Goal: Task Accomplishment & Management: Use online tool/utility

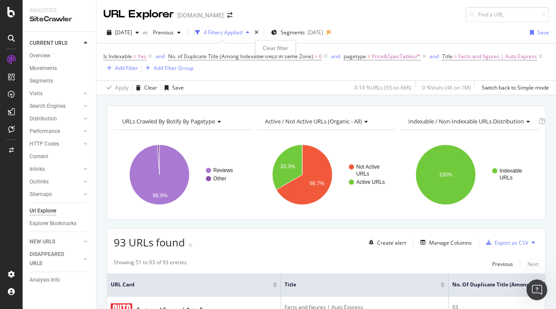
click at [260, 31] on div "times" at bounding box center [256, 32] width 7 height 9
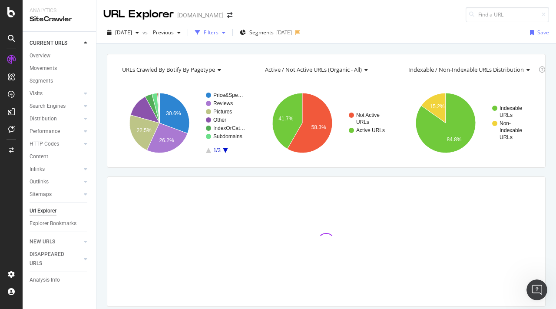
click at [218, 33] on div "Filters" at bounding box center [211, 32] width 15 height 7
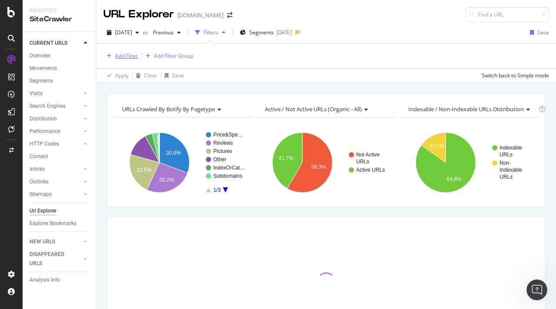
click at [119, 53] on div "Add Filter" at bounding box center [126, 55] width 23 height 7
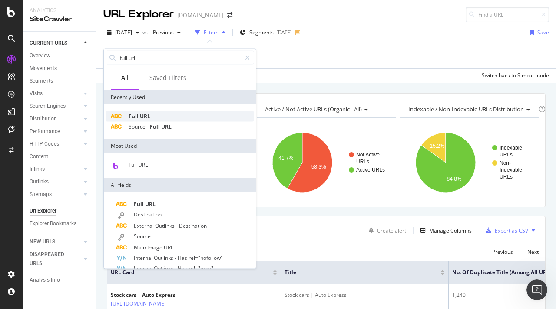
type input "full url"
click at [148, 117] on span "URL" at bounding box center [145, 115] width 10 height 7
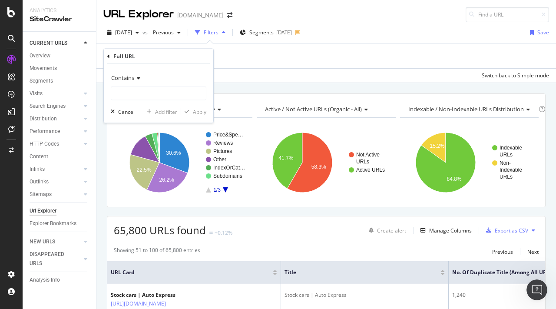
click at [129, 78] on span "Contains" at bounding box center [122, 78] width 23 height 8
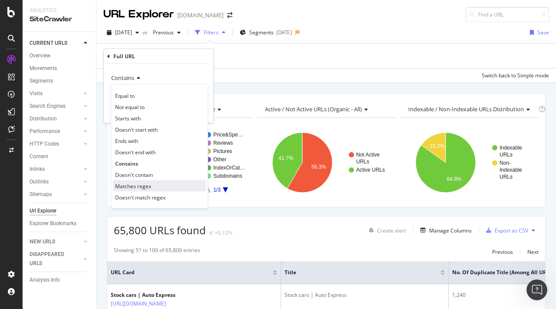
click at [145, 182] on span "Matches regex" at bounding box center [133, 185] width 36 height 7
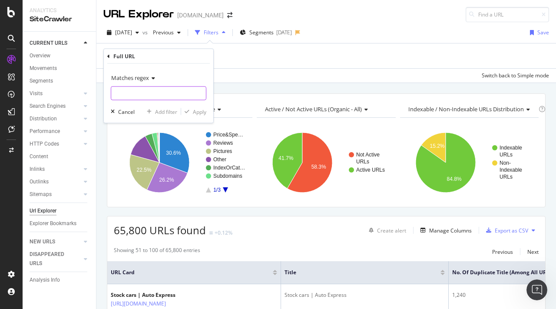
click at [129, 99] on input "text" at bounding box center [158, 93] width 95 height 14
paste input "^https://www.autoexpress.co.uk/audi/a1/62568/audi-a1-quattro$|^https://www.auto…"
click at [167, 94] on input "text" at bounding box center [152, 93] width 82 height 14
type input "^https://www.autoexpress.co.uk/audi/a1/62568/audi-a1-quattro$|^https://www.auto…"
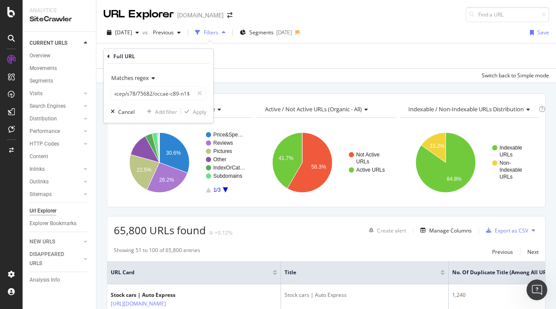
scroll to position [0, 0]
click at [179, 94] on input "text" at bounding box center [152, 93] width 82 height 14
click at [148, 92] on input "text" at bounding box center [152, 93] width 82 height 14
drag, startPoint x: 119, startPoint y: 94, endPoint x: 310, endPoint y: 101, distance: 190.7
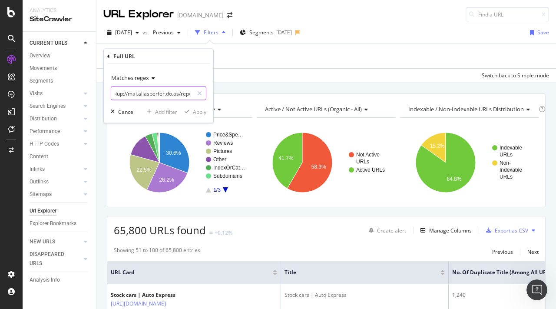
click at [310, 101] on body "Analytics SiteCrawler CURRENT URLS Overview Movements Segments Visits Analysis …" at bounding box center [278, 154] width 556 height 309
click at [299, 83] on div "URL Explorer www.autoexpress.co.uk 2025 Aug. 18th vs Previous Filters Segments …" at bounding box center [325, 154] width 459 height 309
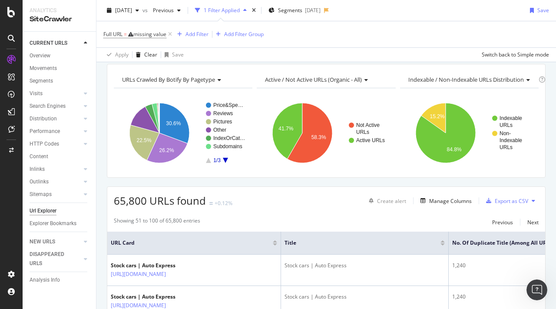
scroll to position [32, 0]
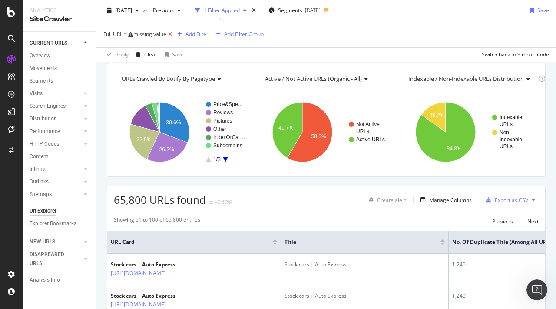
click at [171, 33] on icon at bounding box center [169, 34] width 7 height 9
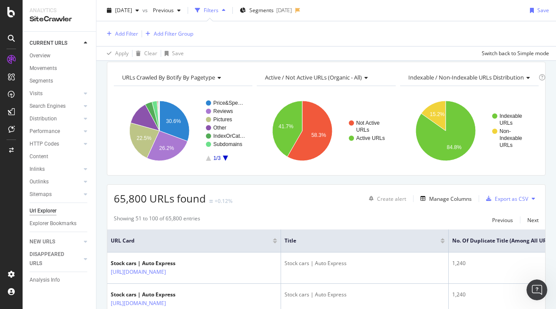
scroll to position [30, 0]
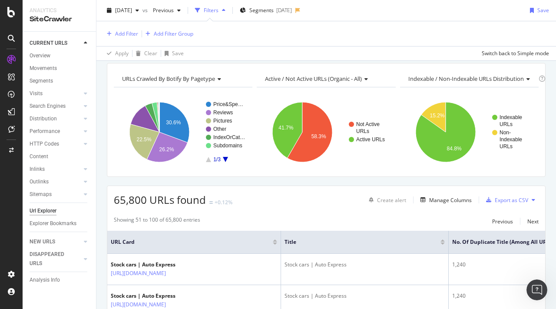
click at [50, 139] on div "HTTP Codes" at bounding box center [63, 144] width 66 height 13
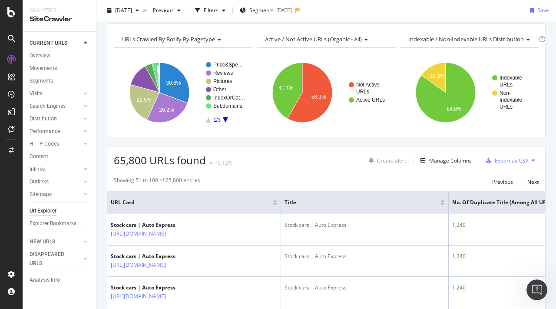
scroll to position [0, 0]
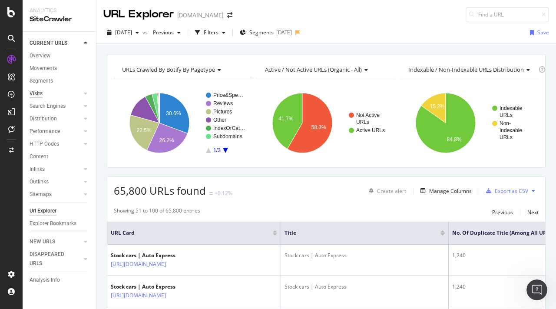
click at [39, 92] on div "Visits" at bounding box center [36, 93] width 13 height 9
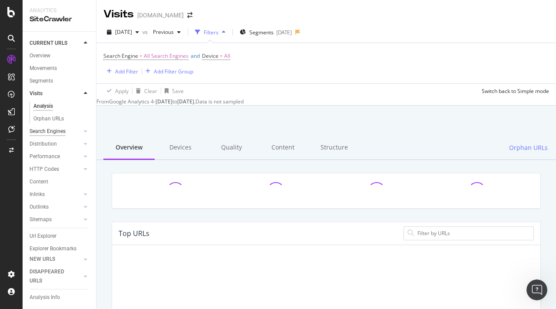
click at [53, 131] on div "Search Engines" at bounding box center [48, 131] width 36 height 9
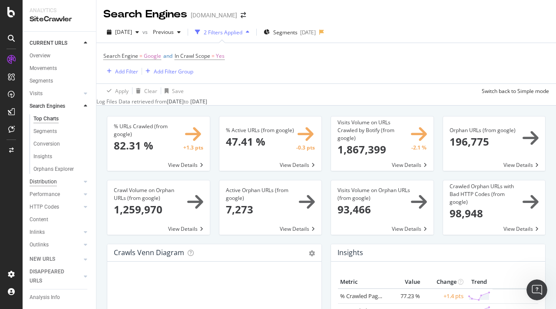
click at [44, 181] on div "Distribution" at bounding box center [43, 181] width 27 height 9
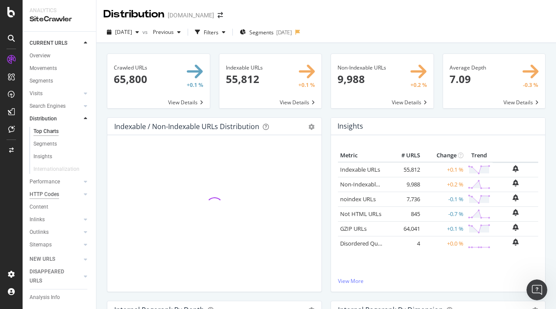
click at [49, 194] on div "HTTP Codes" at bounding box center [45, 194] width 30 height 9
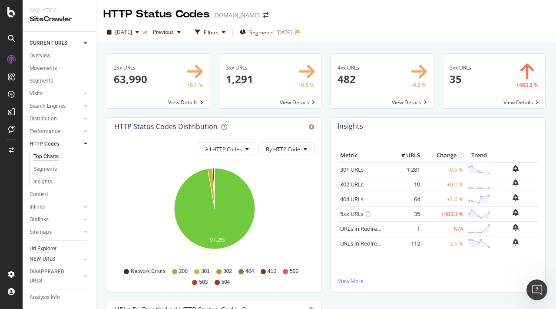
click at [48, 250] on div "Url Explorer" at bounding box center [43, 248] width 27 height 9
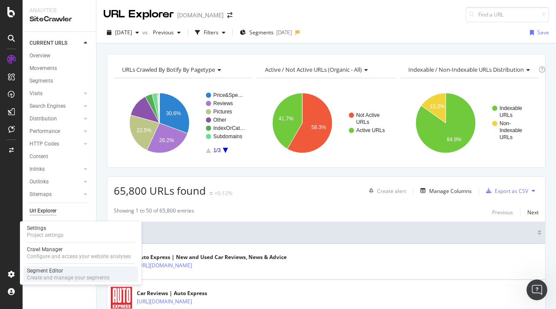
click at [44, 277] on div "Create and manage your segments" at bounding box center [68, 277] width 82 height 7
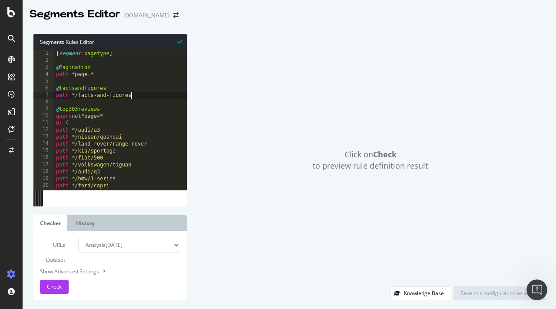
drag, startPoint x: 139, startPoint y: 95, endPoint x: 40, endPoint y: 82, distance: 99.3
click at [40, 82] on div "path */facts-and-figures 1 2 3 4 5 6 7 8 9 10 11 12 13 14 15 16 17 18 19 20 21 …" at bounding box center [109, 120] width 153 height 140
type textarea "@factsandfigures"
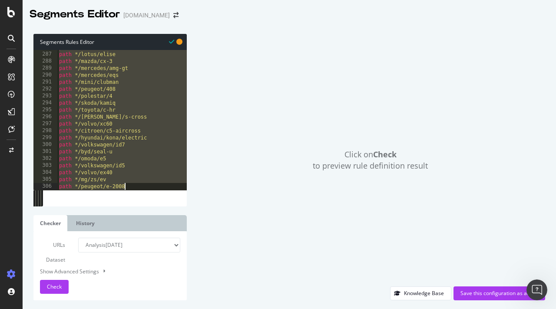
scroll to position [194, 0]
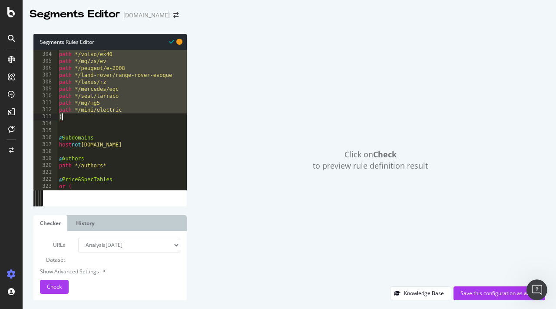
drag, startPoint x: 55, startPoint y: 95, endPoint x: 141, endPoint y: 116, distance: 88.1
click at [141, 116] on div "path */volkswagen/id5 path */volvo/ex40 path */mg/zs/ev path */peugeot/e-2008 p…" at bounding box center [279, 121] width 444 height 154
type textarea "path */mini/electric )"
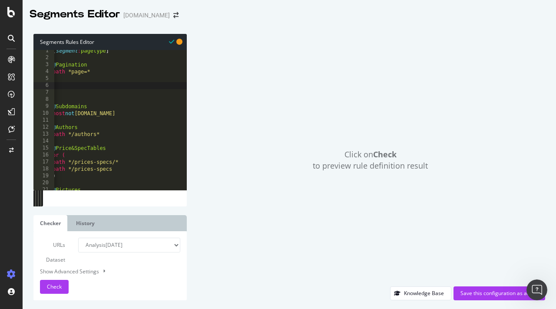
scroll to position [0, 0]
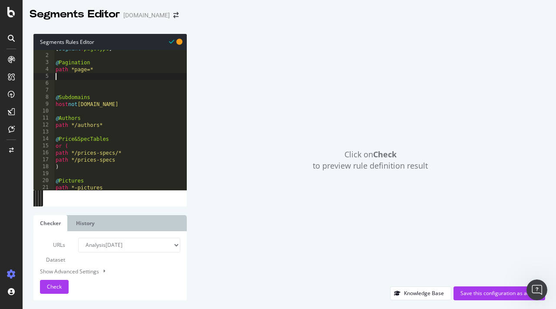
type textarea "path *page=*"
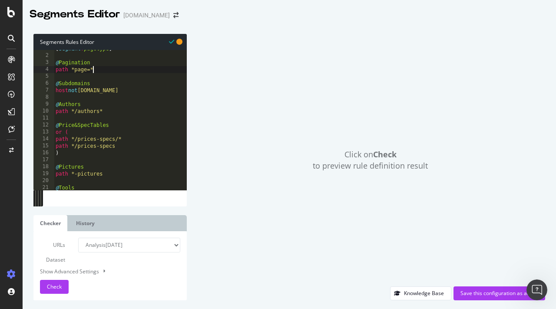
click at [125, 115] on div "[ segment : pagetype ] @ Pagination path *page=* @ Subdomains host not www.auto…" at bounding box center [276, 122] width 444 height 154
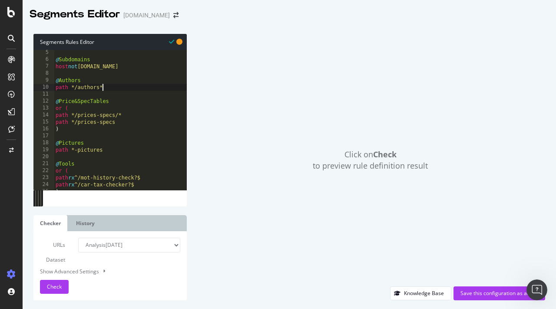
scroll to position [3, 0]
click at [131, 123] on div "@ Subdomains host not www.autoexpress.co.uk @ Authors path */authors* @ Price&S…" at bounding box center [276, 126] width 444 height 154
click at [113, 150] on div "@ Subdomains host not www.autoexpress.co.uk @ Authors path */authors* @ Price&S…" at bounding box center [276, 126] width 444 height 154
type textarea "path *-pictures"
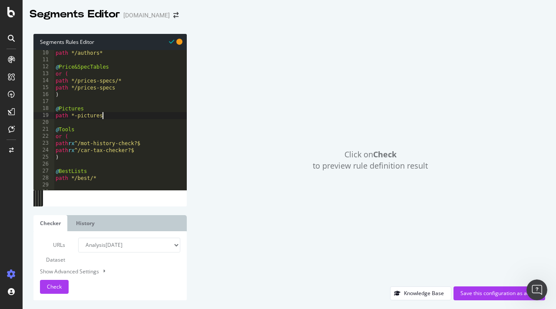
scroll to position [6, 0]
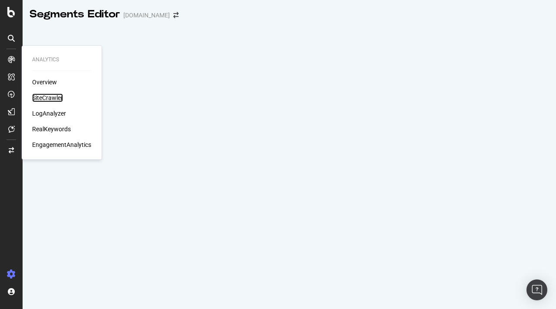
click at [51, 97] on div "SiteCrawler" at bounding box center [47, 97] width 31 height 9
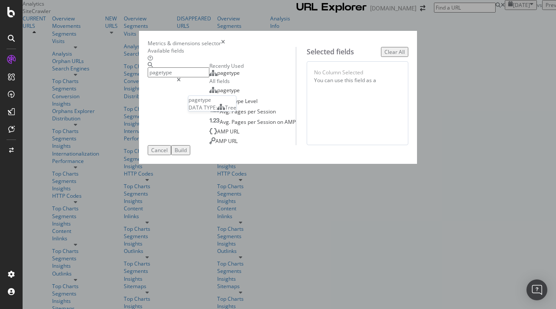
type input "pagetype"
click at [217, 76] on span "pagetype" at bounding box center [228, 72] width 23 height 7
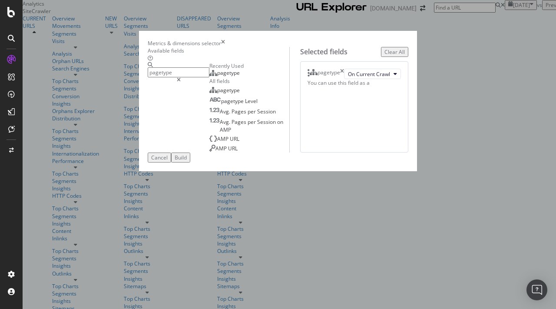
click at [187, 161] on div "Build" at bounding box center [181, 157] width 12 height 7
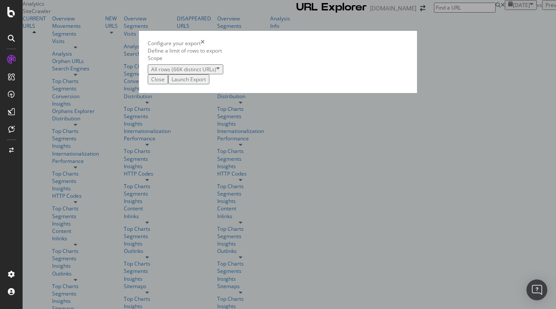
click at [206, 83] on div "Launch Export" at bounding box center [188, 79] width 34 height 7
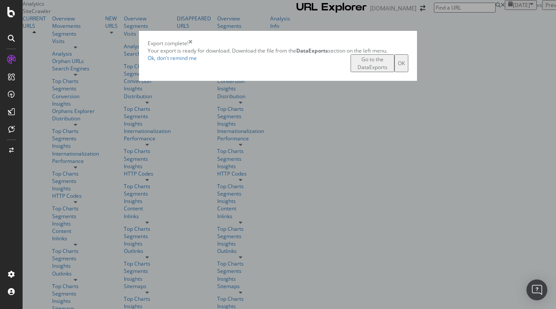
click at [391, 70] on div "Go to the DataExports" at bounding box center [372, 63] width 37 height 15
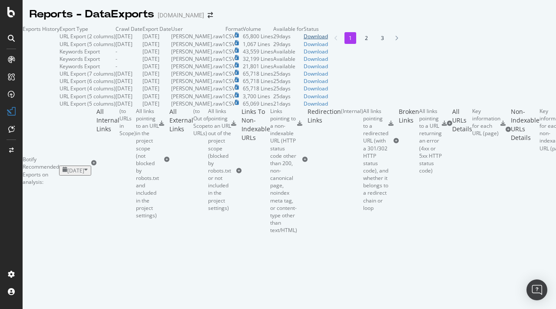
click at [328, 40] on div "Download" at bounding box center [315, 36] width 24 height 7
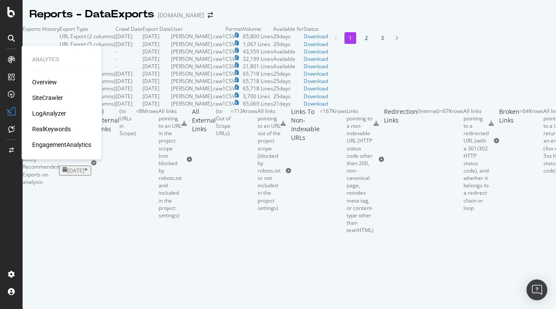
click at [54, 97] on div "SiteCrawler" at bounding box center [47, 97] width 31 height 9
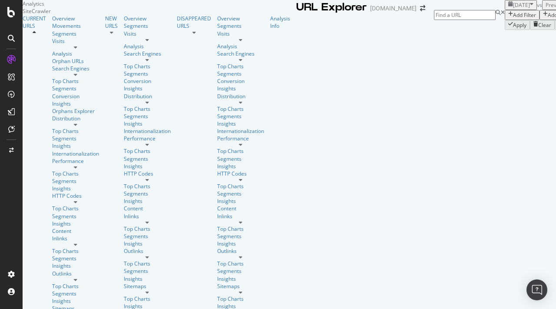
click at [508, 19] on div "button" at bounding box center [510, 14] width 5 height 7
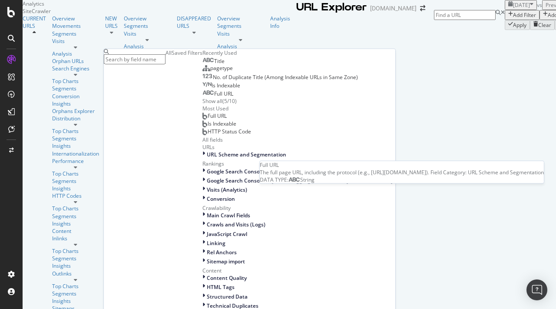
click at [202, 97] on div "Full URL" at bounding box center [217, 93] width 31 height 7
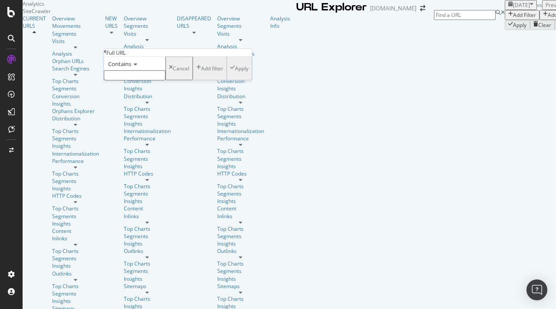
click at [495, 12] on input at bounding box center [465, 15] width 62 height 10
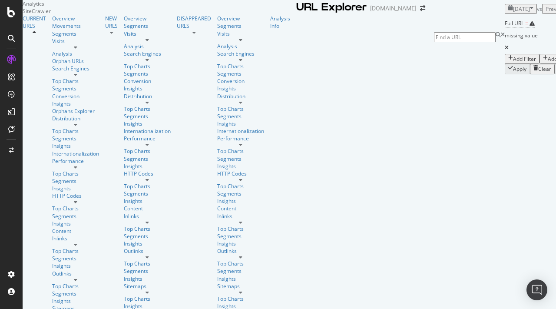
paste input "http://autoexpress.co.uk/suzuki/across"
type input "http://autoexpress.co.uk/suzuki/across"
click at [493, 26] on span "http://autoexpress.co.uk/suzuki/across" at bounding box center [520, 21] width 55 height 7
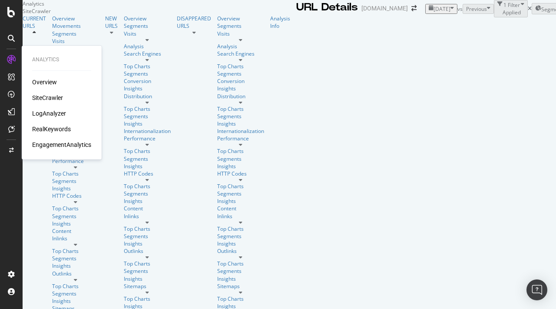
click at [47, 96] on div "SiteCrawler" at bounding box center [47, 97] width 31 height 9
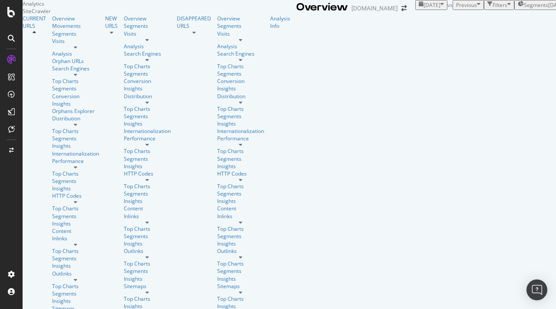
click at [485, 10] on div "2025 Aug. 18th vs Previous Filters Segments 2025-08-08" at bounding box center [494, 5] width 158 height 10
type input "http://autoexpress.co.uk/seat/mii"
click at [493, 25] on span "http://autoexpress.co.uk/seat/mii" at bounding box center [520, 21] width 55 height 7
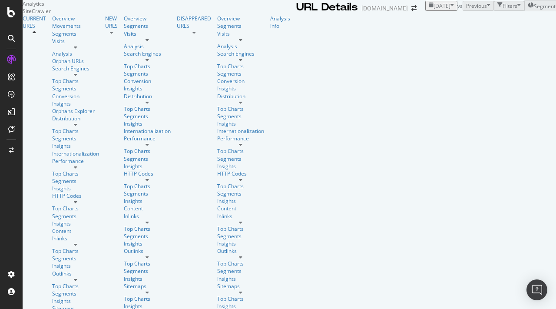
click at [14, 122] on div at bounding box center [11, 129] width 14 height 14
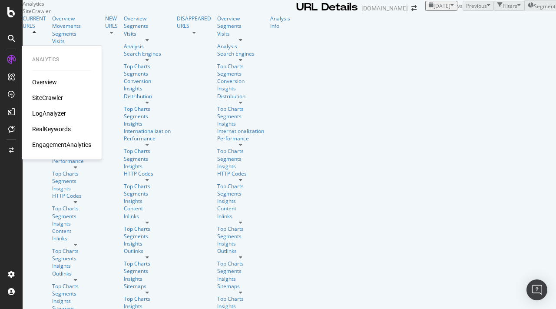
click at [46, 99] on div "SiteCrawler" at bounding box center [47, 97] width 31 height 9
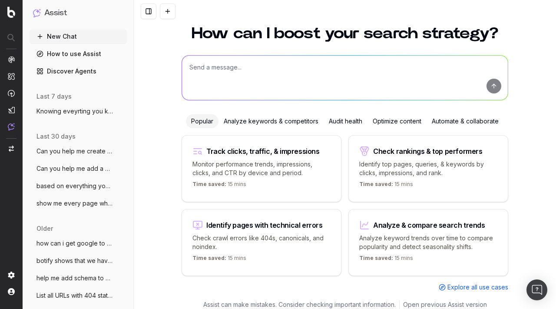
scroll to position [28, 0]
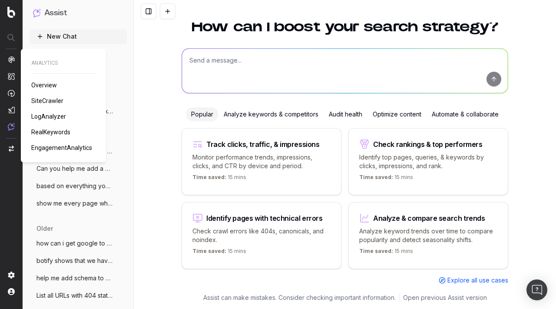
click at [54, 104] on link "SiteCrawler" at bounding box center [49, 100] width 36 height 9
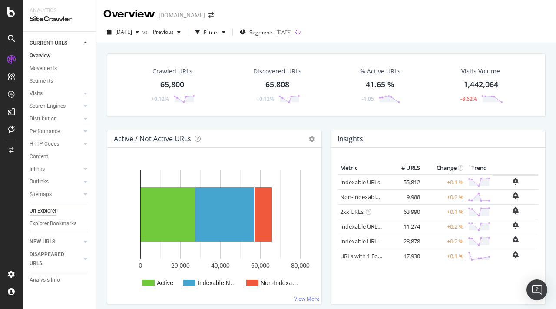
click at [48, 214] on div "Url Explorer" at bounding box center [43, 210] width 27 height 9
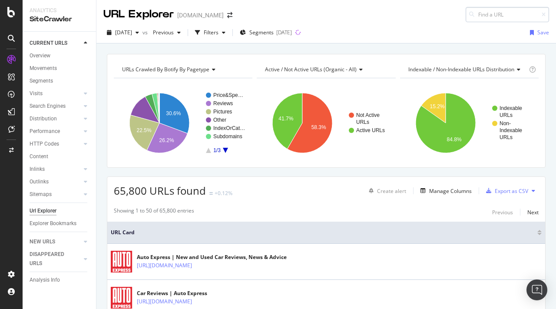
click at [493, 11] on input at bounding box center [506, 14] width 83 height 15
type input "http://winanmx5.autoexpress.co.uk/1/aex-web"
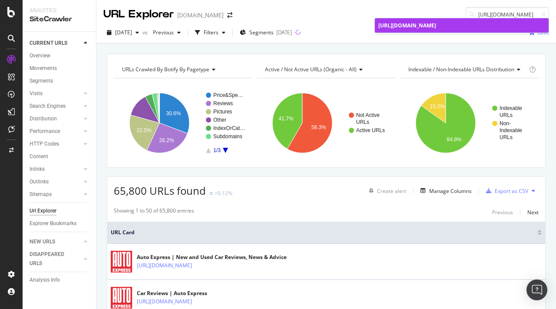
click at [436, 24] on span "http://winanmx5.autoexpress.co.uk/1/aex-web" at bounding box center [407, 25] width 58 height 7
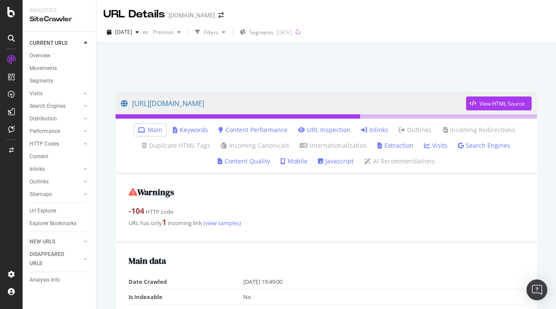
click at [375, 132] on link "Inlinks" at bounding box center [374, 129] width 27 height 9
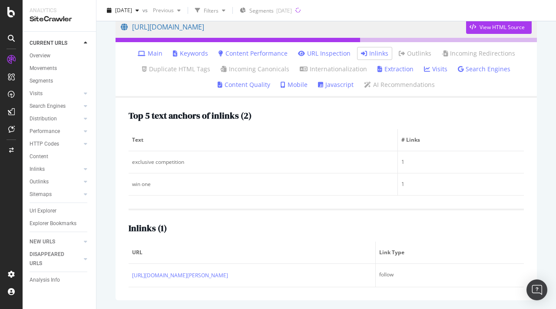
scroll to position [76, 0]
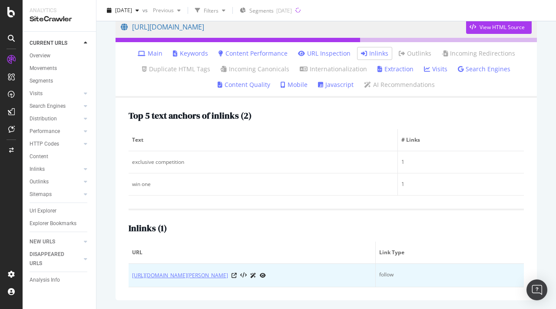
click at [228, 277] on link "https://www.autoexpress.co.uk/car-reviews/14132/summers-hottest-new-cars" at bounding box center [180, 275] width 96 height 9
click at [322, 272] on div "https://www.autoexpress.co.uk/car-reviews/14132/summers-hottest-new-cars" at bounding box center [252, 274] width 240 height 9
click at [237, 274] on icon at bounding box center [233, 275] width 5 height 5
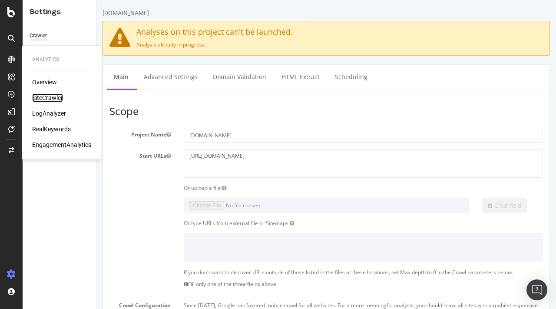
click at [47, 94] on div "SiteCrawler" at bounding box center [47, 97] width 31 height 9
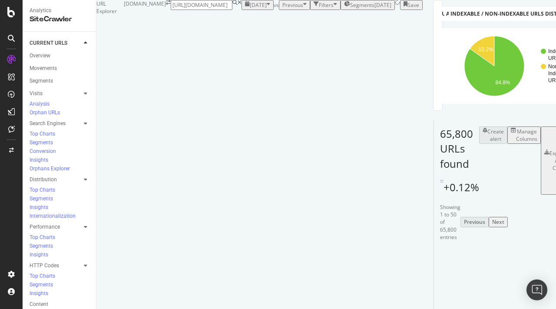
scroll to position [0, 36]
type input "https://autoexpress.co.uk/concept-cars"
click at [493, 24] on span "https://autoexpress.co.uk/concept-cars" at bounding box center [520, 21] width 55 height 7
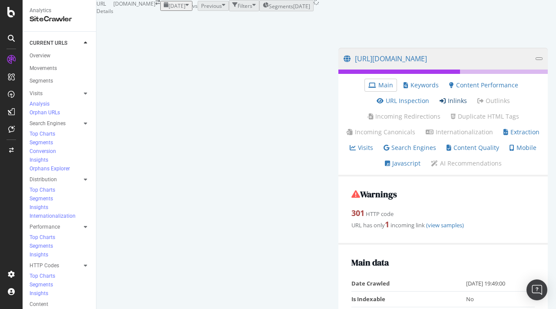
click at [439, 105] on link "Inlinks" at bounding box center [452, 100] width 27 height 9
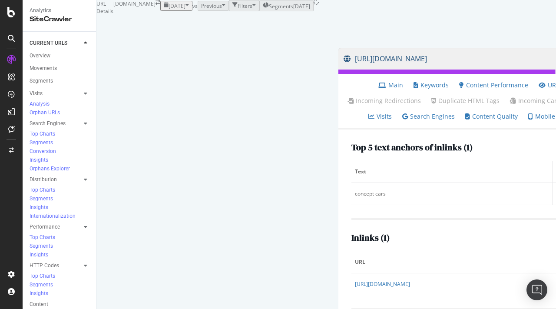
scroll to position [55, 0]
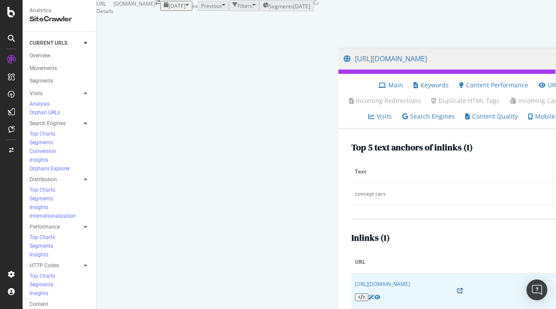
click at [457, 288] on icon at bounding box center [459, 290] width 5 height 5
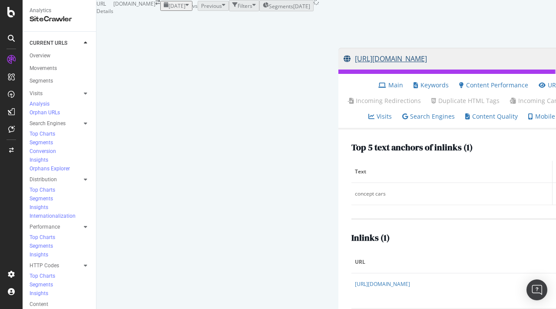
scroll to position [0, 0]
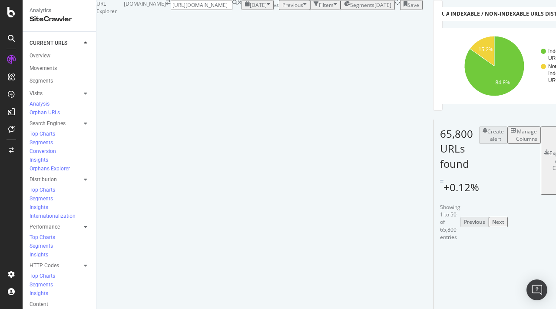
scroll to position [0, 32]
type input "https://autoexpress.co.uk/classic-cars"
click at [493, 24] on span "https://autoexpress.co.uk/classic-cars" at bounding box center [520, 21] width 55 height 7
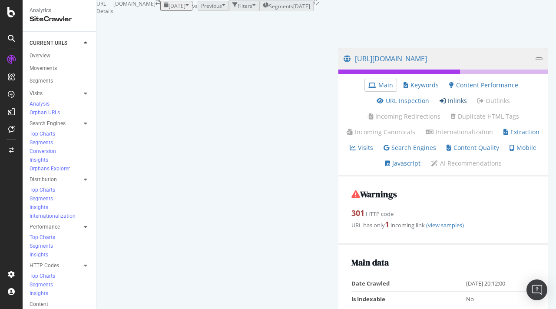
click at [439, 105] on link "Inlinks" at bounding box center [452, 100] width 27 height 9
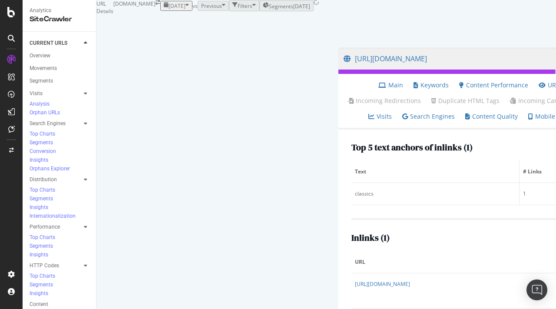
scroll to position [55, 0]
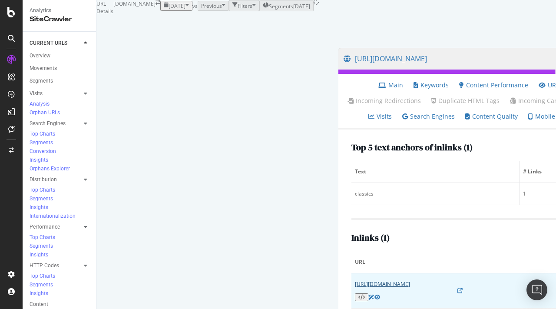
click at [355, 280] on link "https://www.autoexpress.co.uk/best/ugliest-cars" at bounding box center [382, 283] width 55 height 7
click at [355, 288] on div at bounding box center [460, 294] width 210 height 13
click at [457, 288] on icon at bounding box center [459, 290] width 5 height 5
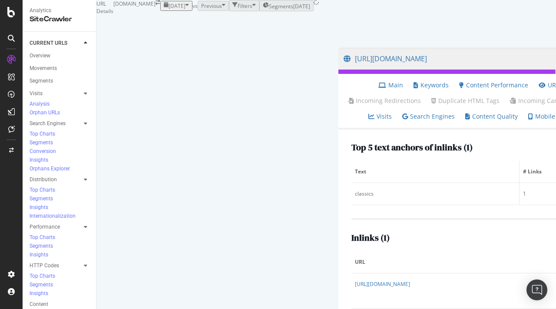
scroll to position [0, 0]
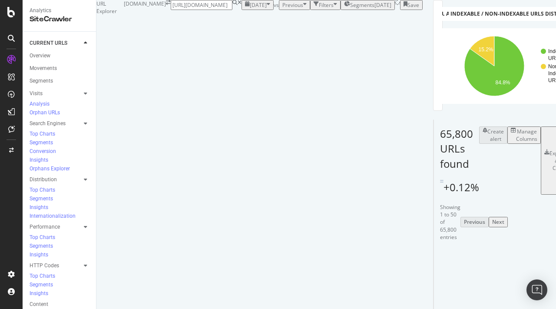
scroll to position [0, 228]
type input "http://competitions.autoexpress.co.uk/win-one-of-five-exclusive-peugeot-rcz-tes…"
click at [493, 26] on span "http://competitions.autoexpress.co.uk/win-one-of-five-exclusive-peugeot-rcz-tes…" at bounding box center [520, 21] width 55 height 7
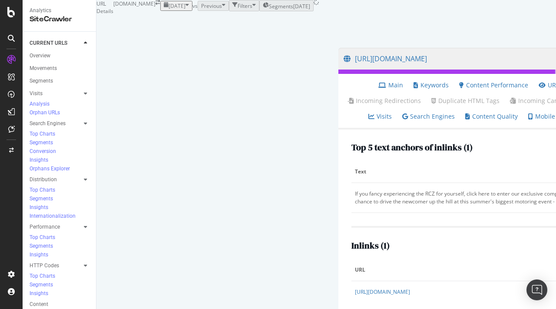
scroll to position [63, 0]
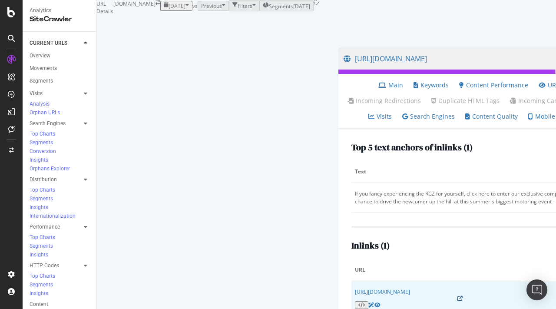
click at [457, 296] on icon at bounding box center [459, 298] width 5 height 5
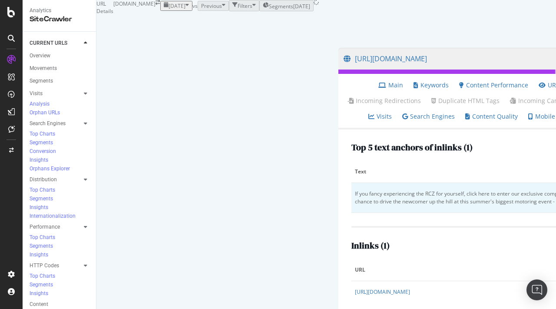
scroll to position [43, 0]
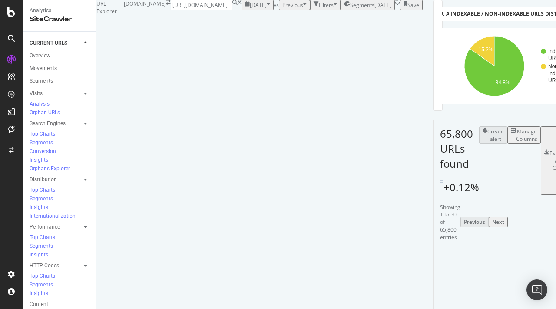
scroll to position [0, 115]
type input "https://autoexpress.co.uk/bmw/x3/107163/new-bmw-x3-m-2019-review"
click at [493, 26] on div "https://autoexpress.co.uk/bmw/x3/107163/new-bmw-x3-m-2019-review" at bounding box center [520, 21] width 55 height 7
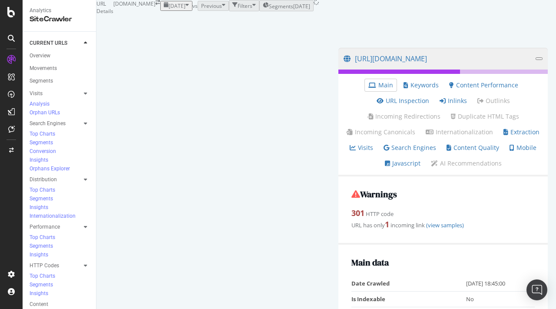
scroll to position [41, 0]
click at [439, 96] on link "Inlinks" at bounding box center [452, 100] width 27 height 9
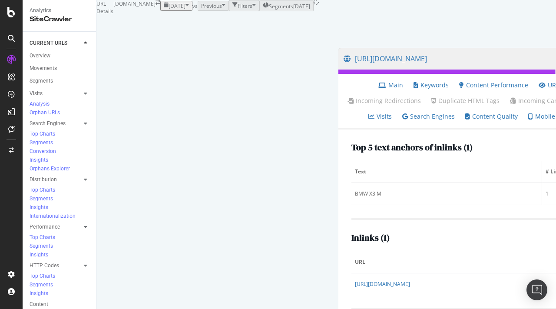
scroll to position [63, 0]
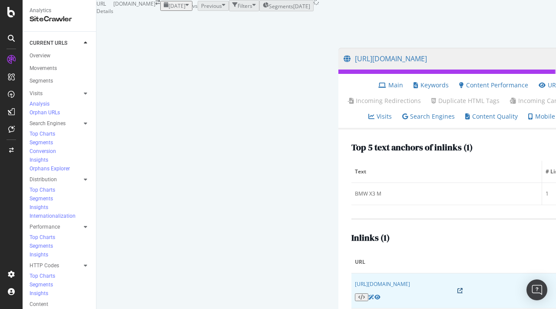
click at [457, 288] on icon at bounding box center [459, 290] width 5 height 5
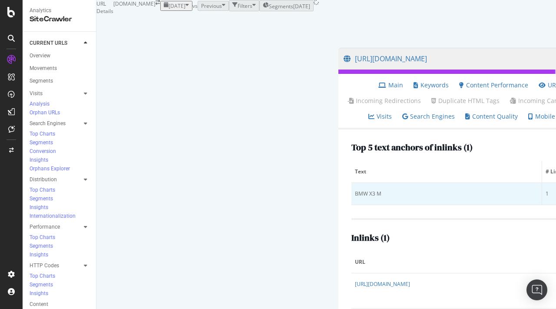
click at [351, 183] on td "BMW X3 M" at bounding box center [446, 194] width 191 height 22
copy div "BMW X3 M"
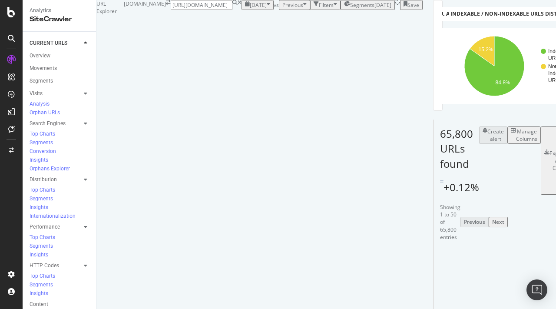
scroll to position [0, 51]
type input "https://www.autoexpress.co.uk/winawarranty"
click at [423, 26] on span "https://www.autoexpress.co.uk/winawarranty" at bounding box center [445, 21] width 55 height 7
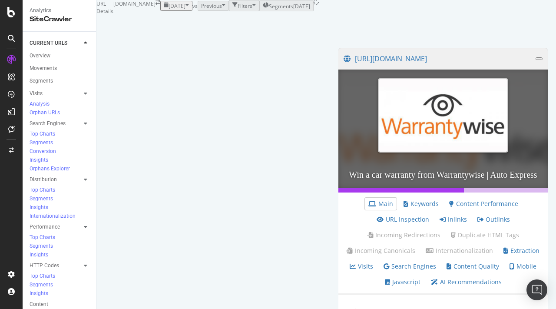
scroll to position [116, 0]
click at [439, 215] on link "Inlinks" at bounding box center [452, 219] width 27 height 9
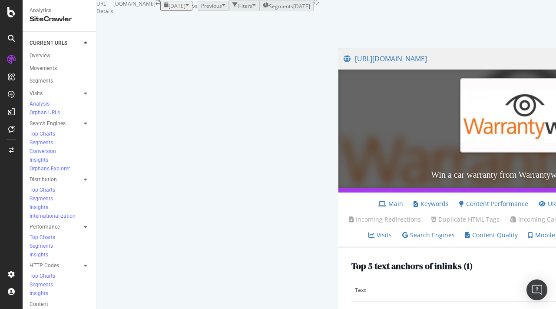
scroll to position [173, 0]
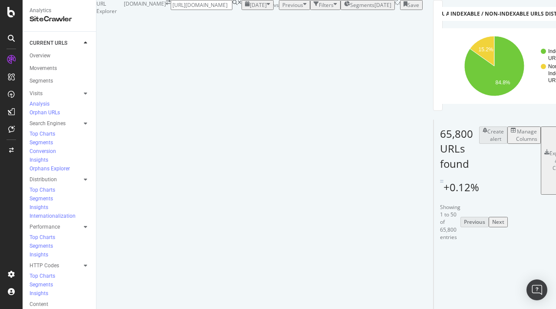
scroll to position [0, 167]
type input "https://www.autoexpress.co.uk/car-reviews/car-hunter/60213/car-hunter-tax-free-…"
click at [434, 26] on span "https://www.autoexpress.co.uk/car-reviews/car-hunter/60213/car-hunter-tax-free-…" at bounding box center [461, 21] width 55 height 7
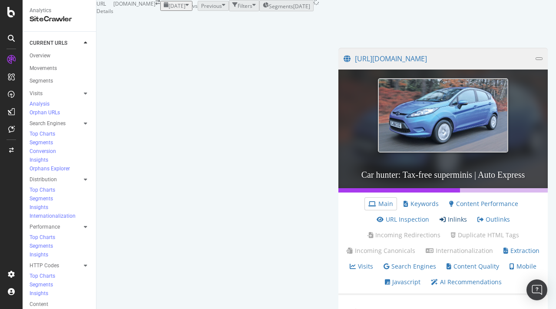
click at [439, 224] on link "Inlinks" at bounding box center [452, 219] width 27 height 9
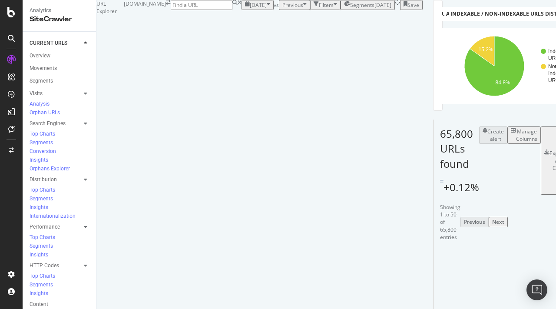
click at [516, 142] on div "Manage Columns" at bounding box center [526, 135] width 21 height 15
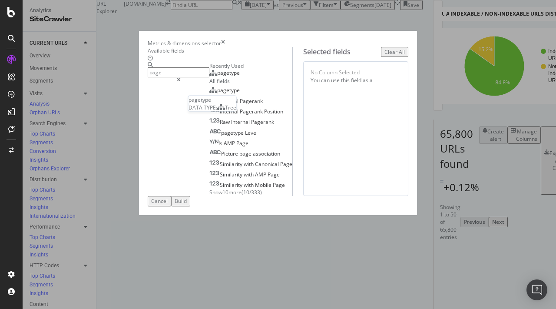
click at [209, 76] on div "pagetype" at bounding box center [224, 72] width 30 height 7
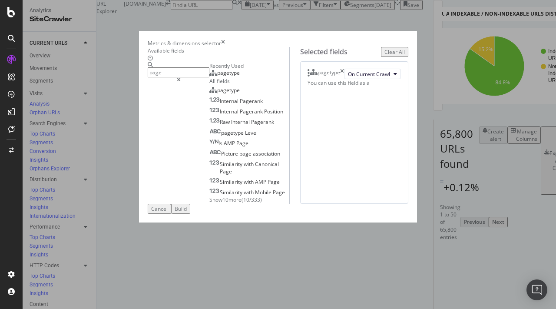
click at [152, 77] on input "page" at bounding box center [179, 72] width 62 height 10
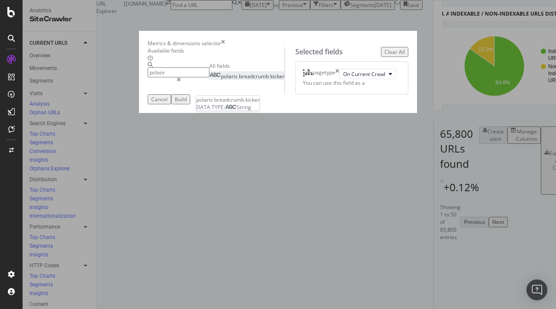
type input "polaor"
click at [239, 80] on span "breadcrumb" at bounding box center [254, 76] width 31 height 7
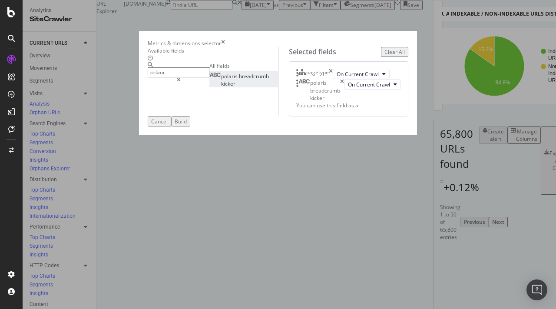
click at [187, 125] on div "Build" at bounding box center [181, 121] width 12 height 7
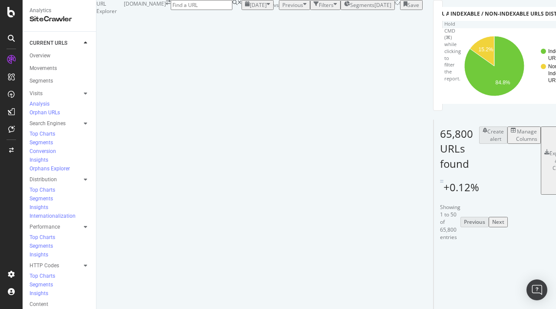
click at [549, 171] on div "Export as CSV" at bounding box center [557, 160] width 16 height 22
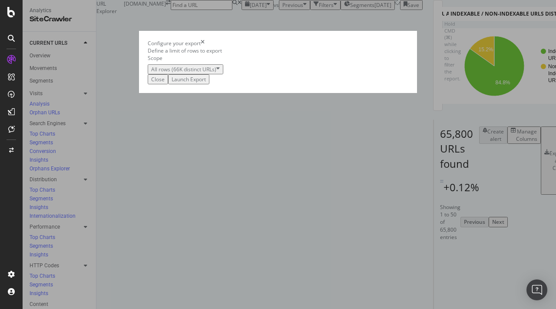
click at [206, 83] on div "Launch Export" at bounding box center [188, 79] width 34 height 7
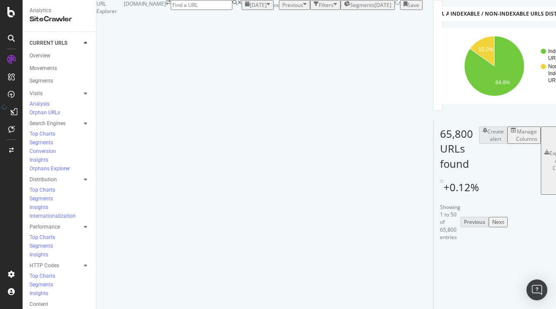
scroll to position [1844, 0]
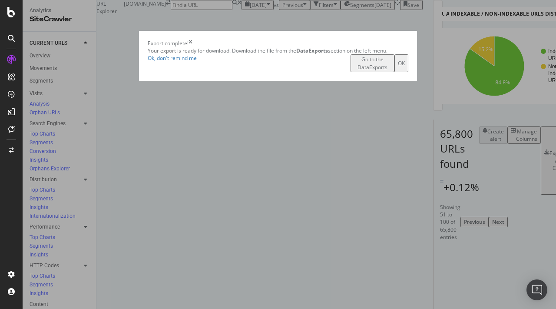
click at [383, 70] on div "Go to the DataExports" at bounding box center [372, 63] width 37 height 15
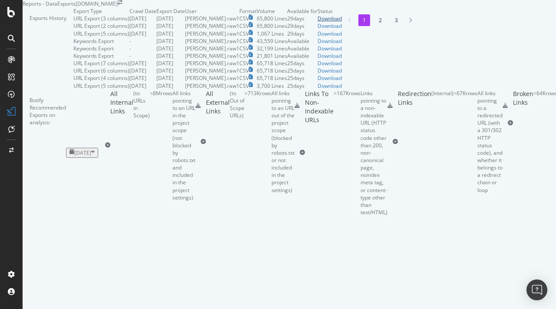
click at [342, 22] on div "Download" at bounding box center [329, 18] width 24 height 7
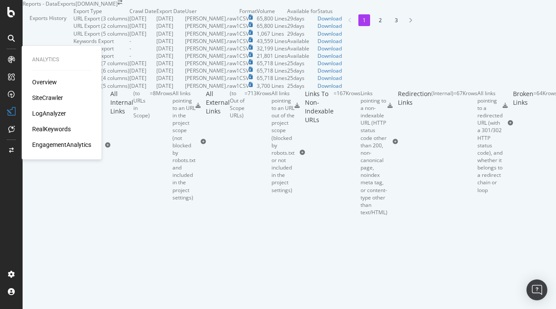
click at [56, 95] on div "SiteCrawler" at bounding box center [47, 97] width 31 height 9
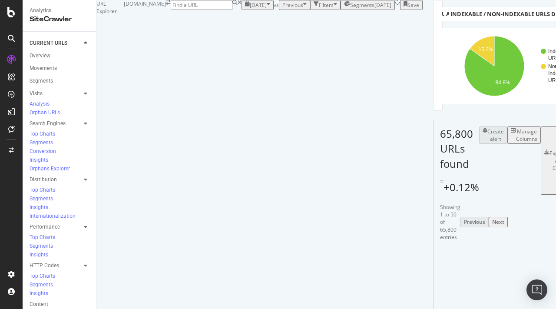
click at [232, 10] on input at bounding box center [202, 5] width 62 height 10
type input "http://www.autoexpress.co.uk/"
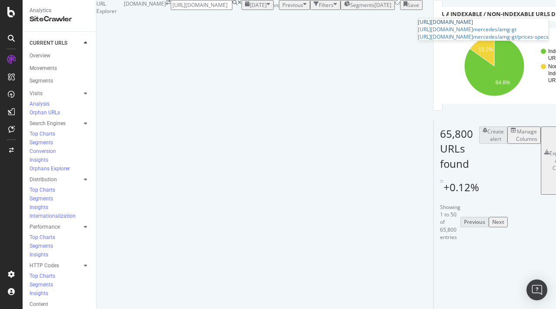
click at [473, 21] on div "http://www.autoexpress.co.uk/" at bounding box center [483, 21] width 131 height 7
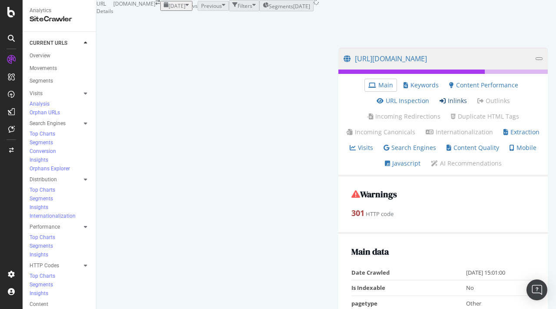
click at [439, 105] on link "Inlinks" at bounding box center [452, 100] width 27 height 9
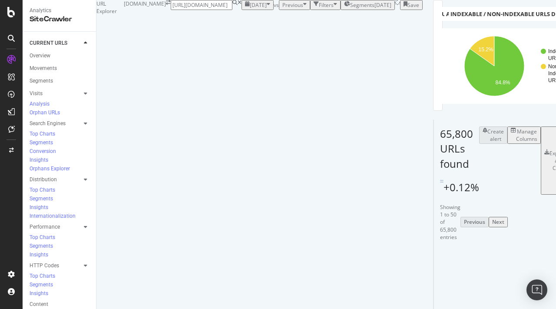
scroll to position [0, 124]
type input "https://www.autoexpress.co.uk/tips-advice/358668/nissan-qashqai-e-power"
click at [452, 26] on span "https://www.autoexpress.co.uk/tips-advice/358668/nissan-qashqai-e-power" at bounding box center [476, 21] width 55 height 7
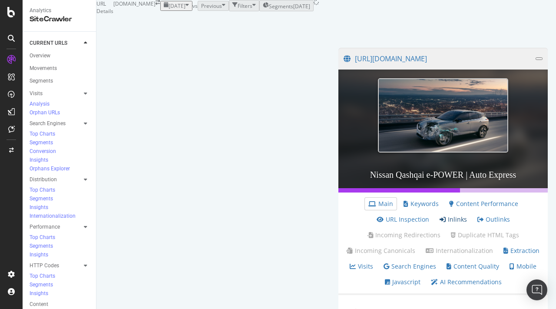
click at [439, 224] on link "Inlinks" at bounding box center [452, 219] width 27 height 9
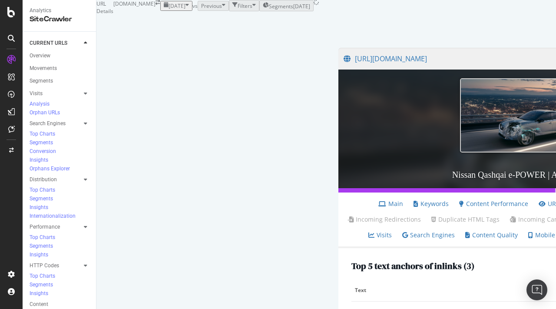
scroll to position [218, 0]
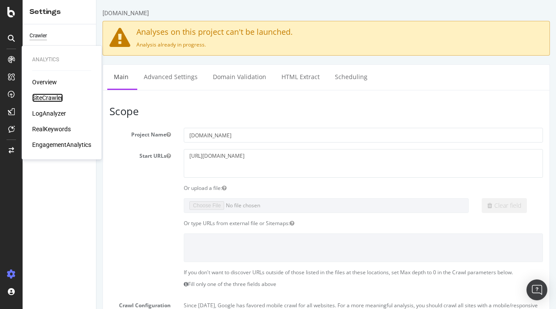
click at [43, 96] on div "SiteCrawler" at bounding box center [47, 97] width 31 height 9
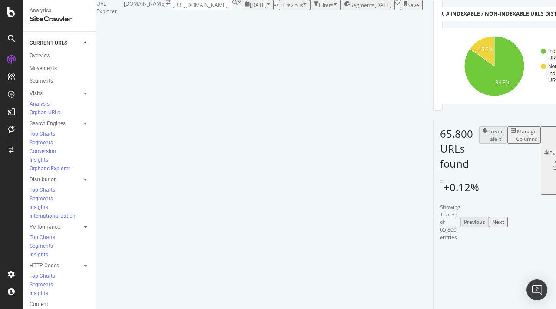
scroll to position [0, 96]
type input "https://www.autoexpress.co.uk/accessories-tyres/43734/interior"
click at [493, 26] on span "https://www.autoexpress.co.uk/accessories-tyres/43734/interior" at bounding box center [520, 21] width 55 height 7
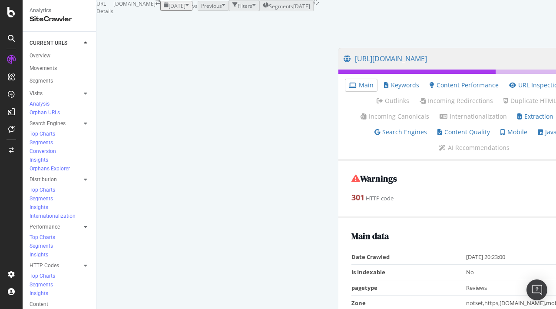
scroll to position [34, 0]
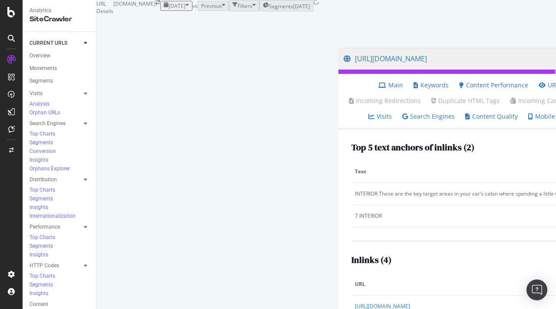
click at [44, 204] on div "Overview Movements Segments Visits Analysis Orphan URLs Search Engines Top Char…" at bounding box center [63, 248] width 66 height 399
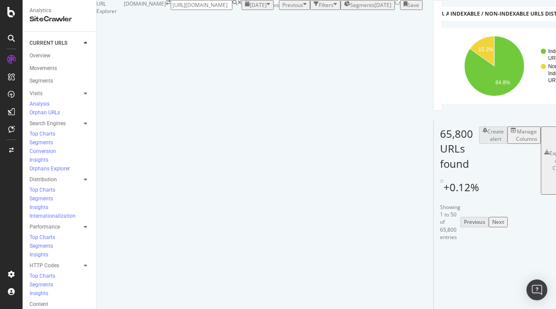
scroll to position [0, 64]
type input "https://www.autoexpress.co.uk/ford/fiesta/engines"
click at [493, 24] on span "https://www.autoexpress.co.uk/ford/fiesta/engines" at bounding box center [520, 21] width 55 height 7
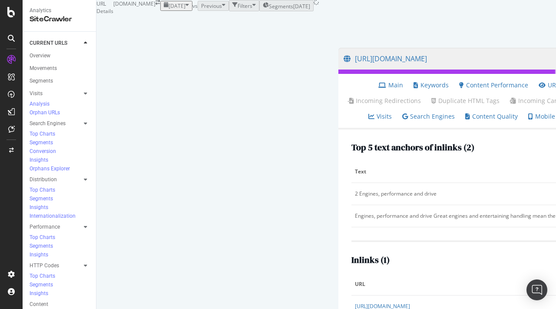
scroll to position [77, 0]
click at [457, 308] on icon at bounding box center [459, 312] width 5 height 5
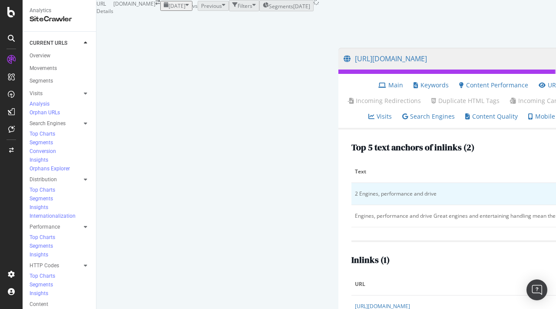
click at [355, 190] on div "2 Engines, performance and drive" at bounding box center [505, 194] width 300 height 8
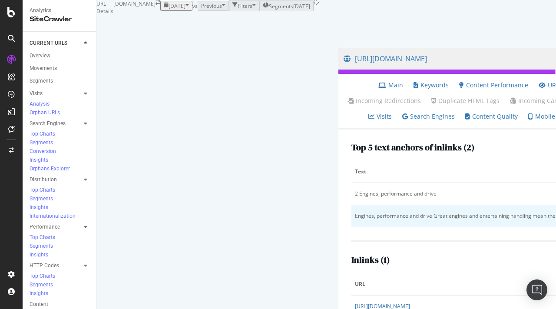
click at [355, 212] on div "Engines, performance and drive Great engines and entertaining handling mean the…" at bounding box center [505, 216] width 300 height 8
copy div "Engines, performance and drive Great engines and entertaining handling mean the…"
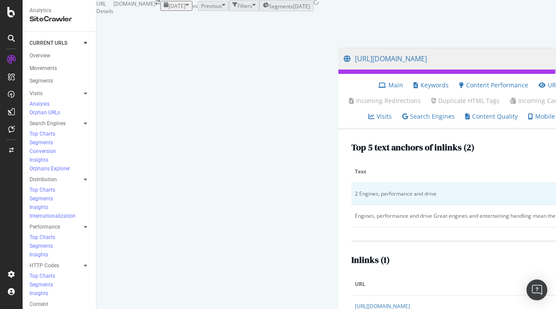
click at [355, 190] on div "2 Engines, performance and drive" at bounding box center [505, 194] width 300 height 8
copy div "2 Engines, performance and drive"
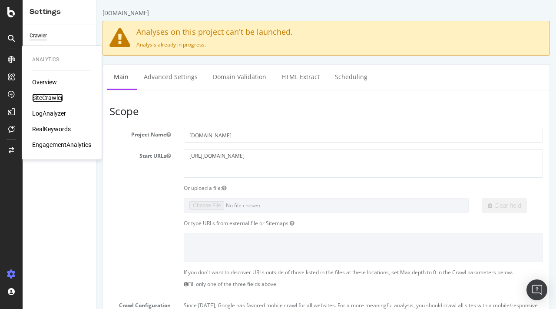
click at [50, 97] on div "SiteCrawler" at bounding box center [47, 97] width 31 height 9
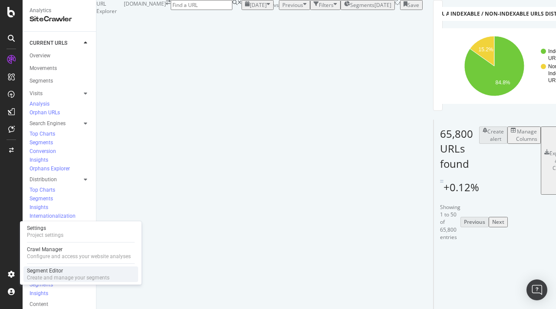
click at [53, 270] on div "Segment Editor" at bounding box center [68, 270] width 82 height 7
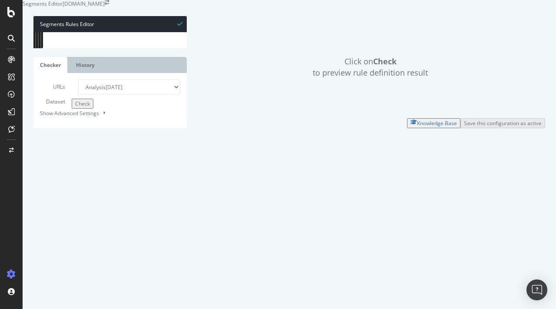
scroll to position [195, 0]
drag, startPoint x: 57, startPoint y: 109, endPoint x: 139, endPoint y: 120, distance: 82.9
click at [139, 120] on div "path */volkswagen/id5 path */volvo/ex40 path */mg/zs/ev path */peugeot/e-2008 p…" at bounding box center [279, 103] width 444 height 154
type textarea "path */mini/electric )"
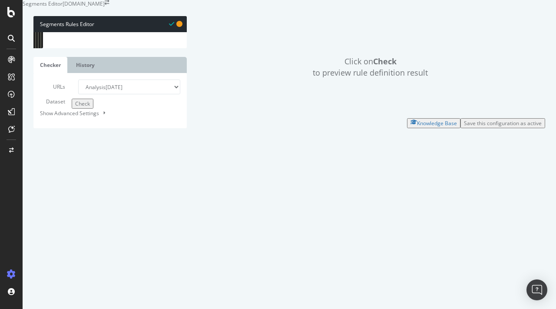
click at [114, 137] on div "host not www.autoexpress.co.uk @ Authors path */authors* @ Price&SpecTables or …" at bounding box center [276, 107] width 444 height 154
type textarea "path *-pictures"
type textarea "path *-images"
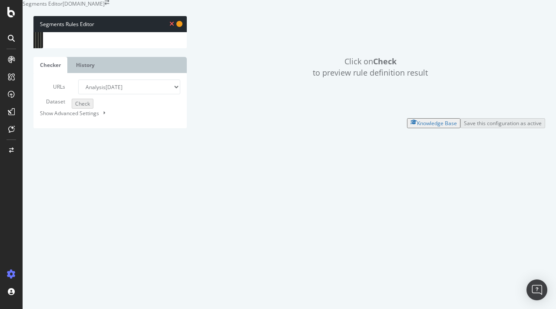
type textarea "path * -pics"
click at [91, 123] on div "host not www.autoexpress.co.uk @ Authors path */authors* @ Price&SpecTables or …" at bounding box center [276, 107] width 444 height 154
click at [92, 132] on div "host not www.autoexpress.co.uk @ Authors path */authors* @ Price&SpecTables or …" at bounding box center [276, 107] width 444 height 154
click at [92, 128] on div "host not www.autoexpress.co.uk @ Authors path */authors* @ Price&SpecTables or …" at bounding box center [276, 107] width 444 height 154
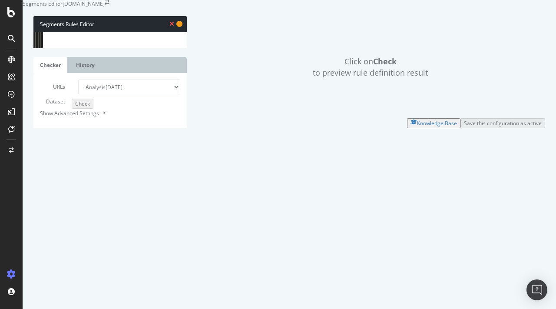
type textarea "@Pictures"
click at [112, 158] on div "host not www.autoexpress.co.uk @ Authors path */authors* @ Price&SpecTables or …" at bounding box center [276, 107] width 444 height 154
type textarea "path * -pics"
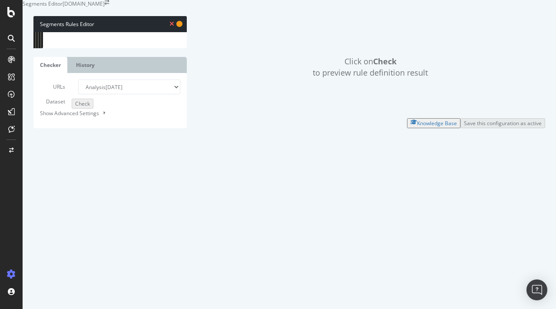
paste textarea "pictutres"
click at [77, 165] on div "host not www.autoexpress.co.uk @ Authors path */authors* @ Price&SpecTables or …" at bounding box center [276, 107] width 444 height 154
click at [119, 165] on div "host not www.autoexpress.co.uk @ Authors path */authors* @ Price&SpecTables or …" at bounding box center [276, 107] width 444 height 154
type textarea "path * -pictutres"
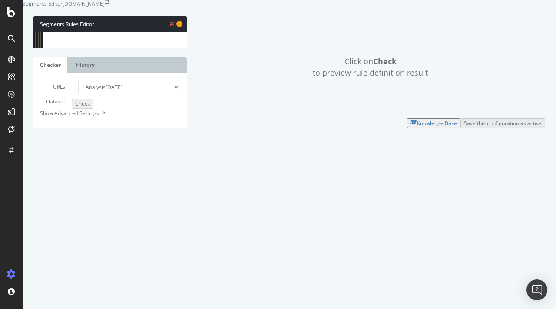
click at [77, 155] on div "host not www.autoexpress.co.uk @ Authors path */authors* @ Price&SpecTables or …" at bounding box center [276, 107] width 444 height 154
click at [249, 118] on div "Click on Check to preview rule definition result" at bounding box center [369, 67] width 349 height 102
click at [96, 99] on div "or ( path rx ^/used-cars-for-sale?$ path rx ^/best/deals/best-new-car-deals?$ p…" at bounding box center [276, 106] width 444 height 154
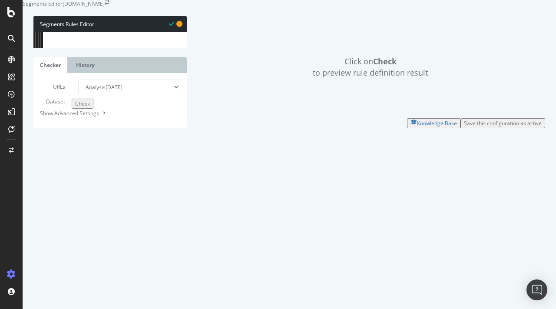
drag, startPoint x: 75, startPoint y: 103, endPoint x: 49, endPoint y: 103, distance: 25.6
click at [49, 32] on div "@SellMyCarLP 41 42 43 44 45 46 47 48 49 50 51 52 53 54 55 56 57 58 59 60 61 62 …" at bounding box center [109, 32] width 153 height 0
type textarea "or ("
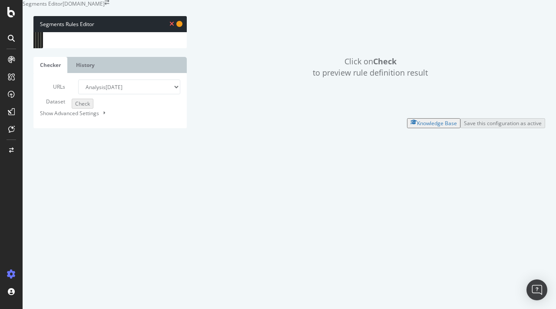
click at [133, 106] on div "or ( path rx ^/used-cars-for-sale?$ path rx ^/best/deals/best-new-car-deals?$ p…" at bounding box center [276, 106] width 444 height 154
type textarea "path rx ^/sell-my-car?$"
click at [125, 134] on div "or ( path rx ^/used-cars-for-sale?$ path rx ^/best/deals/best-new-car-deals?$ p…" at bounding box center [276, 106] width 444 height 154
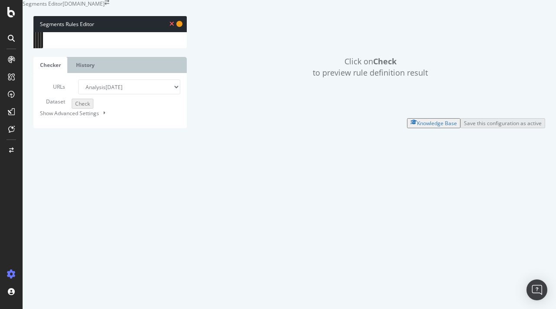
type textarea ")"
click at [170, 99] on div "or ( path rx ^/used-cars-for-sale?$ path rx ^/best/deals/best-new-car-deals?$ p…" at bounding box center [276, 106] width 444 height 154
click at [57, 122] on div "or ( path rx ^/used-cars-for-sale?$ path rx ^/best/deals/best-new-car-deals?$ p…" at bounding box center [276, 106] width 444 height 154
click at [150, 135] on div "or ( path rx ^/used-cars-for-sale?$ path rx ^/best/deals/best-new-car-deals?$ p…" at bounding box center [276, 106] width 444 height 154
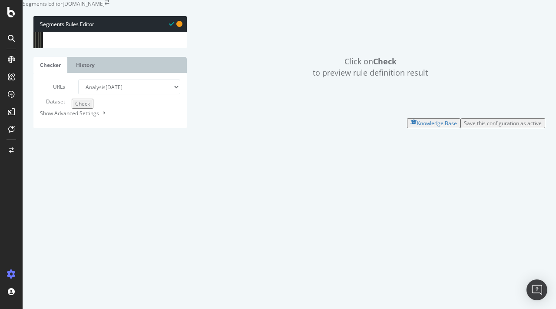
click at [127, 95] on div "@ SellMyCarLP path rx ^/sell-my-car?$ @ CarValuationLP path rx ^/car-valuation?…" at bounding box center [276, 103] width 444 height 154
type textarea "@CarDealofTheDay"
click at [484, 127] on div "Save this configuration as active" at bounding box center [503, 122] width 78 height 7
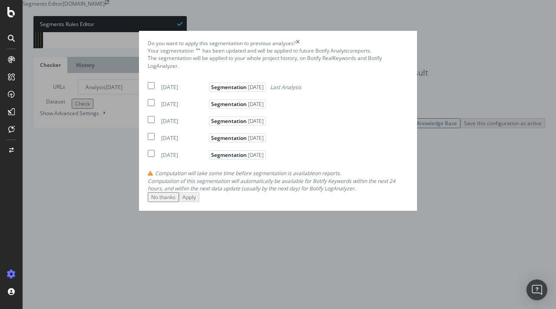
click at [148, 89] on input "modal" at bounding box center [151, 85] width 7 height 7
checkbox input "true"
click at [148, 106] on input "modal" at bounding box center [151, 102] width 7 height 7
checkbox input "true"
click at [148, 125] on div "2025 Aug. 13th Segmentation 2025-08-08" at bounding box center [208, 119] width 120 height 10
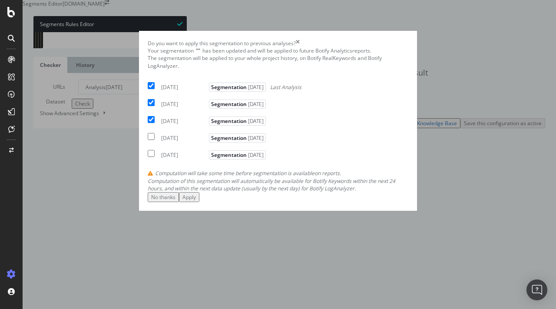
checkbox input "true"
click at [196, 201] on div "Apply" at bounding box center [188, 196] width 13 height 7
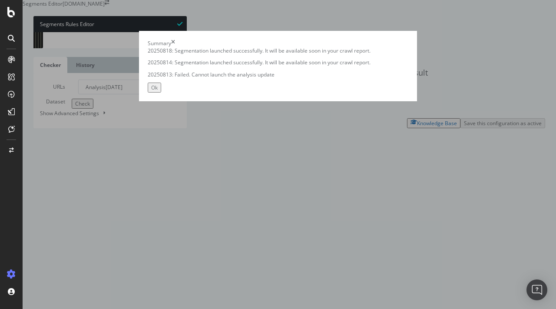
click at [158, 91] on div "Ok" at bounding box center [154, 87] width 7 height 7
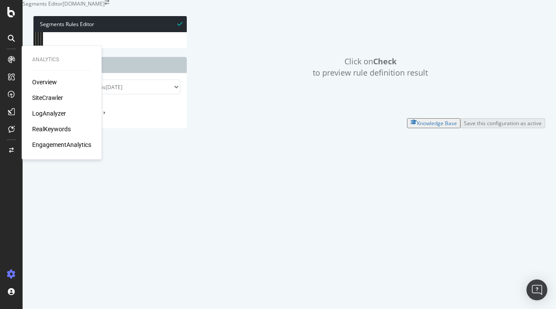
click at [46, 95] on div "SiteCrawler" at bounding box center [47, 97] width 31 height 9
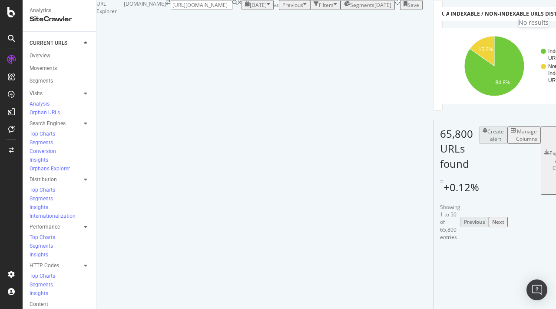
click at [232, 10] on input "https://www.autoexpress.co.uk/carreviews/roadtests/63572/nissan_note.html" at bounding box center [202, 5] width 62 height 10
paste input "electric-cars/86169/best-electric-cars-buy"
click at [232, 10] on input "https://www.autoexpress.co.uk/electric-cars/86169/best-electric-cars-buy" at bounding box center [202, 5] width 62 height 10
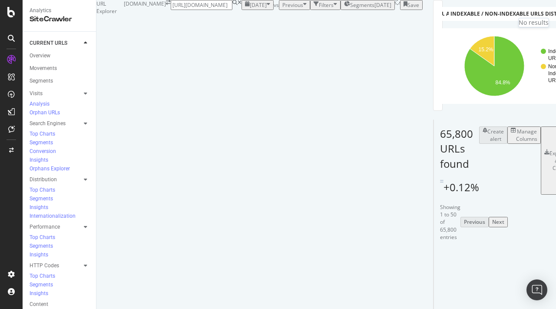
click at [232, 10] on input "https://www.autoexpress.co.uk/electric-cars/86169/best-electric-cars-buy" at bounding box center [202, 5] width 62 height 10
paste input "kia/sportage/107881/owners-name-britain-s-best-second-hand-cars"
type input "https://www.autoexpress.co.uk/kia/sportage/107881/owners-name-britain-s-best-se…"
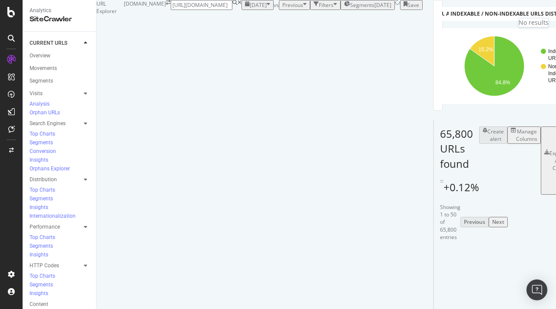
scroll to position [0, 0]
click at [45, 261] on div "HTTP Codes" at bounding box center [45, 265] width 30 height 9
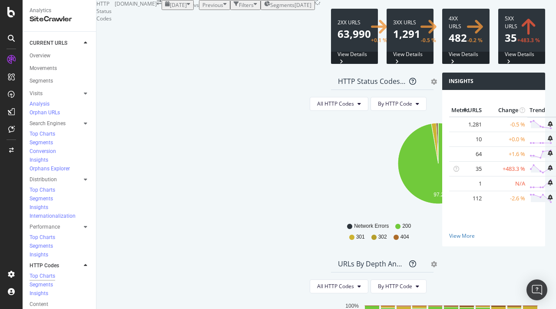
click at [331, 90] on div "HTTP Status Codes Distribution Pie Table Export as CSV Add to Custom Report" at bounding box center [382, 81] width 103 height 17
click at [431, 85] on icon "gear" at bounding box center [434, 82] width 6 height 6
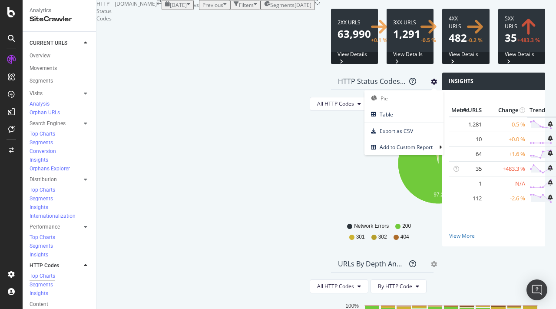
click at [431, 85] on icon "gear" at bounding box center [434, 82] width 6 height 6
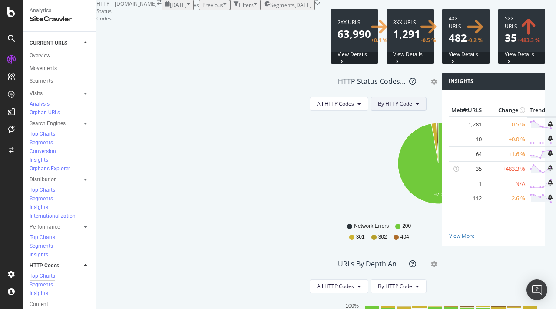
click at [378, 107] on span "By HTTP Code" at bounding box center [395, 103] width 34 height 7
click at [431, 86] on div "Pie Table Export as CSV Add to Custom Report" at bounding box center [434, 81] width 6 height 9
click at [431, 85] on icon "gear" at bounding box center [434, 82] width 6 height 6
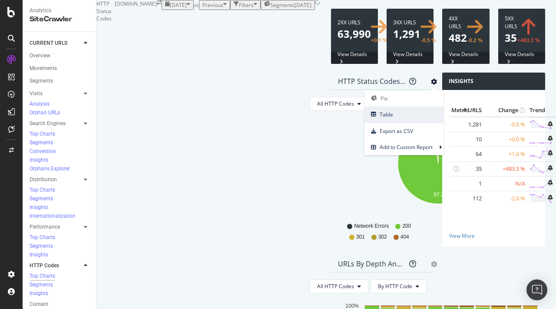
click at [364, 120] on span "Table" at bounding box center [403, 115] width 79 height 12
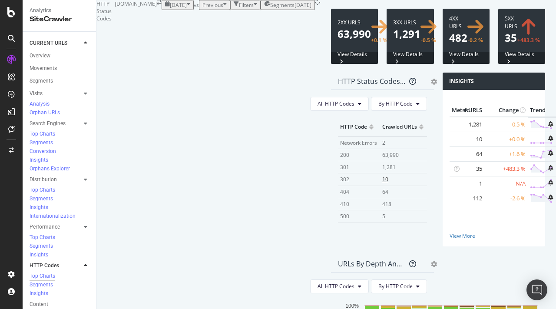
click at [382, 183] on span "10" at bounding box center [385, 178] width 6 height 7
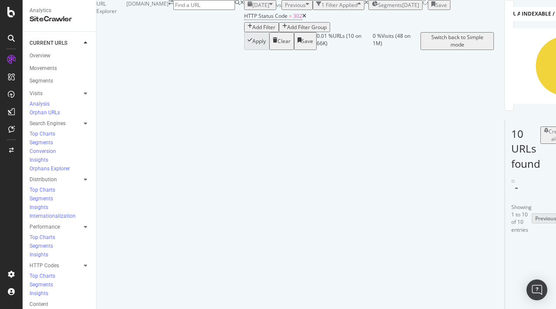
scroll to position [135, 0]
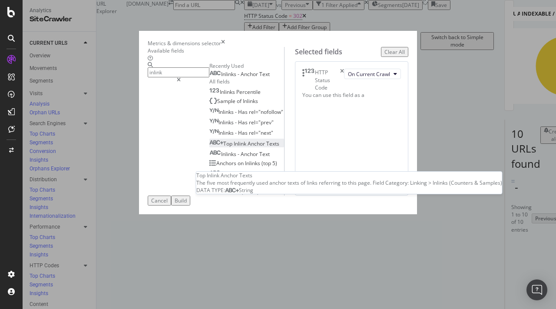
scroll to position [14, 0]
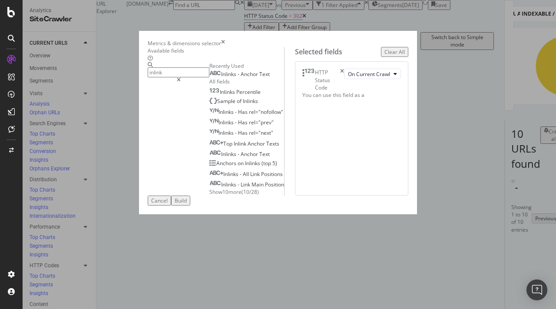
click at [209, 195] on span "Show 10 more" at bounding box center [225, 191] width 32 height 7
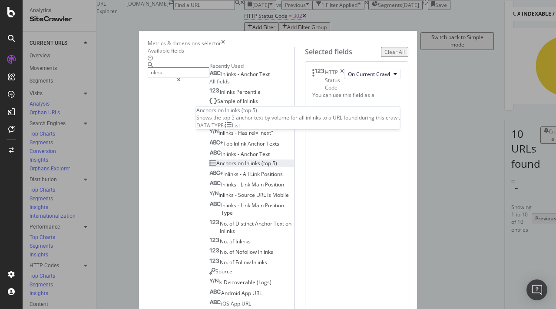
scroll to position [120, 0]
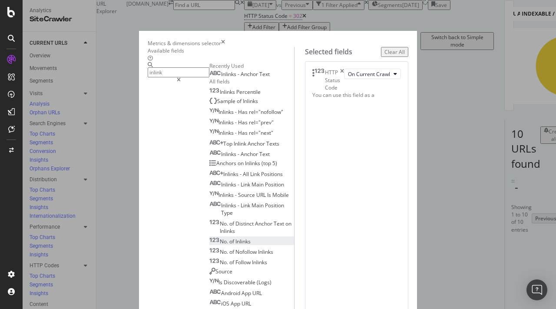
click at [235, 237] on span "Inlinks" at bounding box center [242, 240] width 15 height 7
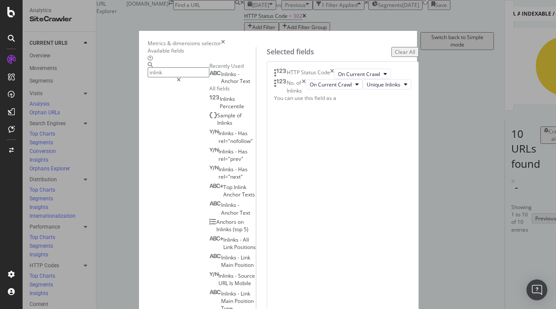
click at [152, 77] on input "inlink" at bounding box center [179, 72] width 62 height 10
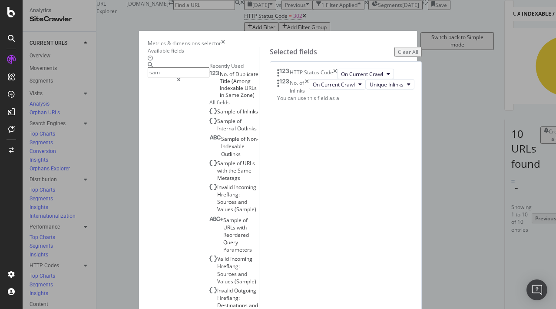
scroll to position [20, 0]
click at [243, 115] on span "Inlinks" at bounding box center [250, 111] width 15 height 7
click at [148, 77] on input "sam" at bounding box center [179, 72] width 62 height 10
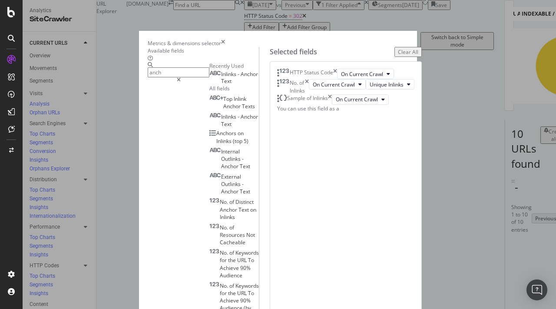
type input "anch"
click at [221, 85] on span "Text" at bounding box center [226, 80] width 10 height 7
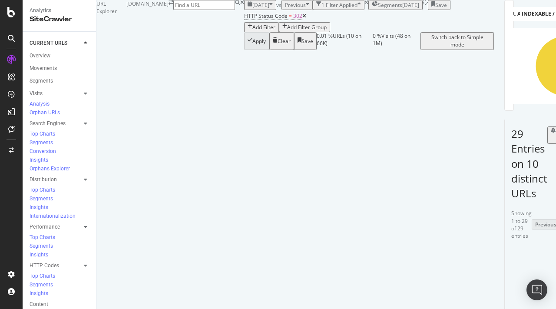
scroll to position [215, 0]
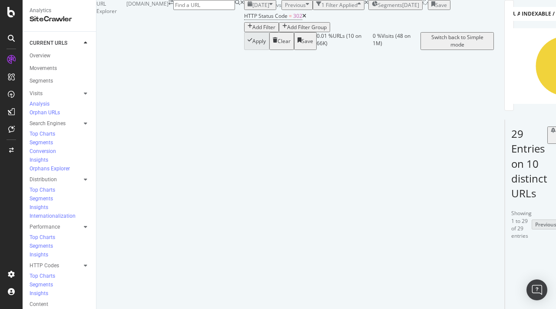
scroll to position [292, 0]
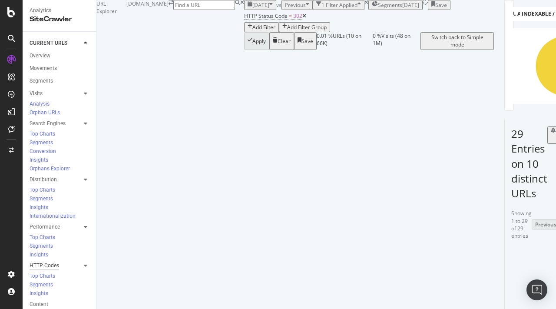
click at [53, 261] on div "HTTP Codes" at bounding box center [45, 265] width 30 height 9
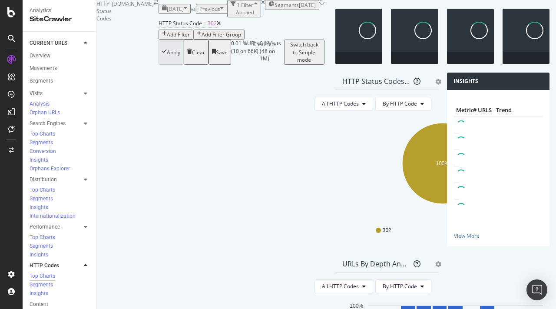
click at [265, 5] on icon "times" at bounding box center [263, 2] width 4 height 5
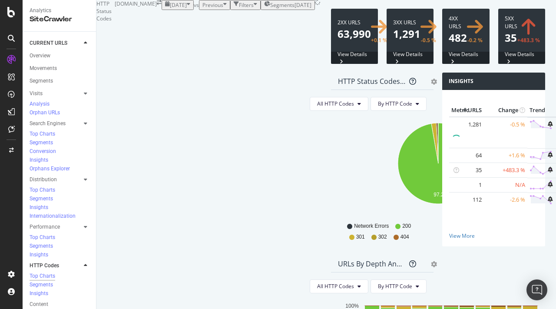
click at [170, 9] on span "[DATE]" at bounding box center [178, 4] width 17 height 7
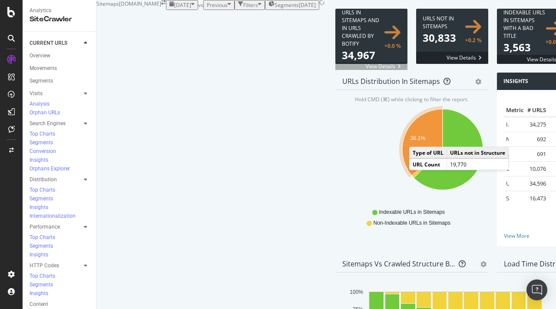
click at [410, 141] on text "36.1%" at bounding box center [417, 138] width 15 height 6
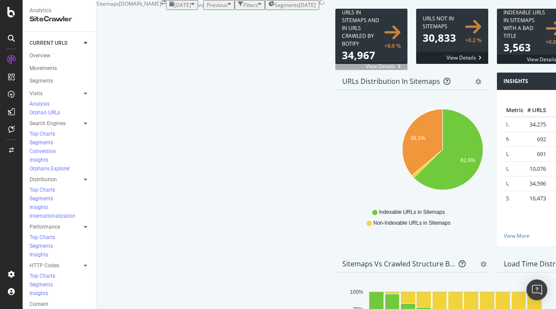
click at [475, 85] on icon "gear" at bounding box center [478, 82] width 6 height 6
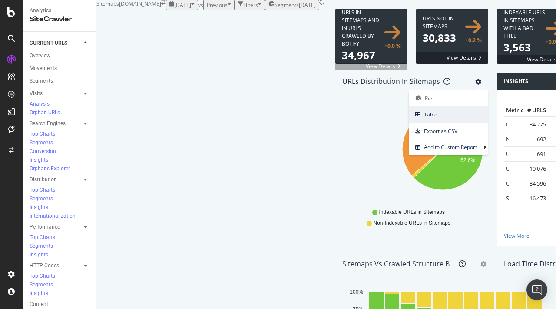
click at [409, 120] on span "Table" at bounding box center [448, 115] width 79 height 12
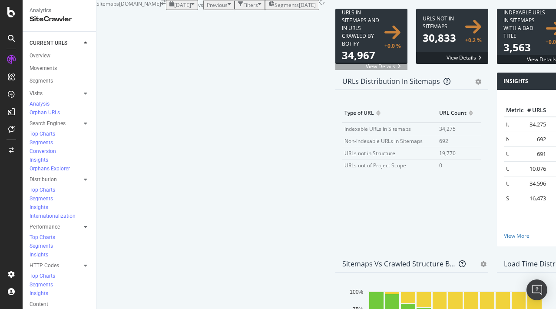
click at [344, 157] on span "URLs not in Structure" at bounding box center [369, 152] width 51 height 7
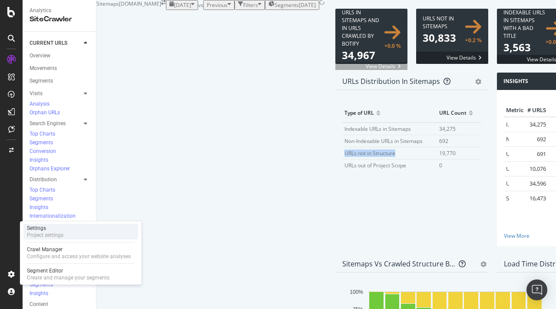
click at [47, 231] on div "Project settings" at bounding box center [45, 234] width 36 height 7
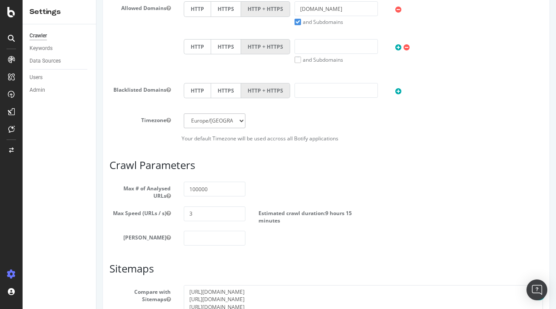
scroll to position [442, 0]
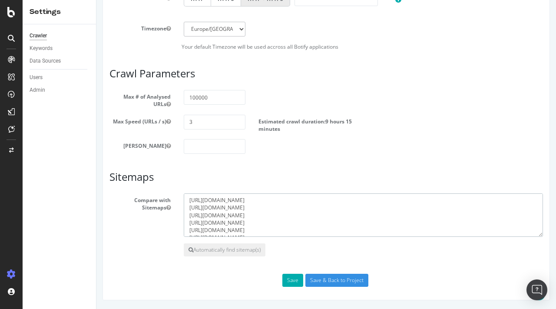
click at [308, 198] on textarea "[URL][DOMAIN_NAME] [URL][DOMAIN_NAME] [URL][DOMAIN_NAME] [URL][DOMAIN_NAME] [UR…" at bounding box center [363, 214] width 359 height 43
click at [314, 231] on textarea "[URL][DOMAIN_NAME] [URL][DOMAIN_NAME] [URL][DOMAIN_NAME] [URL][DOMAIN_NAME] [UR…" at bounding box center [363, 214] width 359 height 43
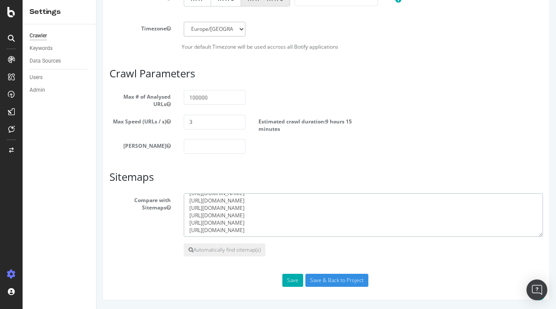
click at [314, 231] on textarea "[URL][DOMAIN_NAME] [URL][DOMAIN_NAME] [URL][DOMAIN_NAME] [URL][DOMAIN_NAME] [UR…" at bounding box center [363, 214] width 359 height 43
click at [288, 223] on textarea "[URL][DOMAIN_NAME] [URL][DOMAIN_NAME] [URL][DOMAIN_NAME] [URL][DOMAIN_NAME] [UR…" at bounding box center [363, 214] width 359 height 43
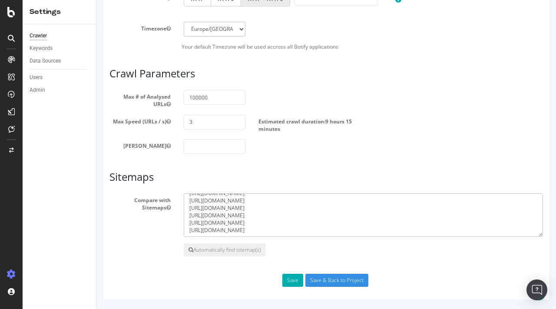
click at [303, 218] on textarea "[URL][DOMAIN_NAME] [URL][DOMAIN_NAME] [URL][DOMAIN_NAME] [URL][DOMAIN_NAME] [UR…" at bounding box center [363, 214] width 359 height 43
click at [300, 211] on textarea "[URL][DOMAIN_NAME] [URL][DOMAIN_NAME] [URL][DOMAIN_NAME] [URL][DOMAIN_NAME] [UR…" at bounding box center [363, 214] width 359 height 43
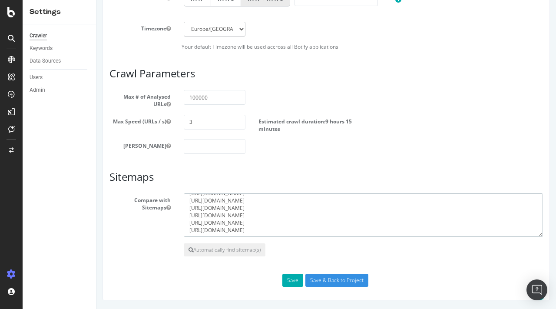
click at [300, 211] on textarea "[URL][DOMAIN_NAME] [URL][DOMAIN_NAME] [URL][DOMAIN_NAME] [URL][DOMAIN_NAME] [UR…" at bounding box center [363, 214] width 359 height 43
click at [282, 224] on textarea "[URL][DOMAIN_NAME] [URL][DOMAIN_NAME] [URL][DOMAIN_NAME] [URL][DOMAIN_NAME] [UR…" at bounding box center [363, 214] width 359 height 43
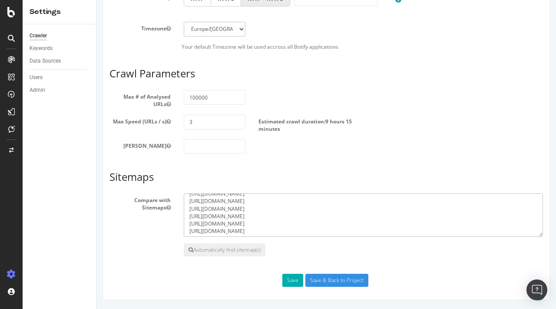
click at [278, 214] on textarea "[URL][DOMAIN_NAME] [URL][DOMAIN_NAME] [URL][DOMAIN_NAME] [URL][DOMAIN_NAME] [UR…" at bounding box center [363, 214] width 359 height 43
click at [289, 207] on textarea "[URL][DOMAIN_NAME] [URL][DOMAIN_NAME] [URL][DOMAIN_NAME] [URL][DOMAIN_NAME] [UR…" at bounding box center [363, 214] width 359 height 43
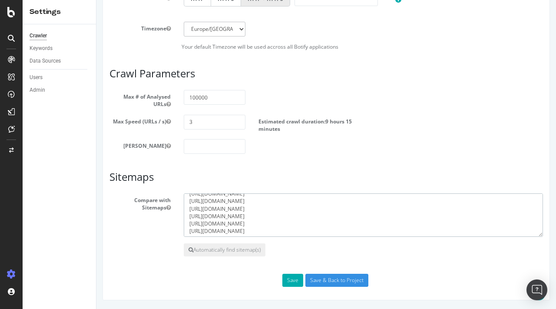
click at [289, 207] on textarea "[URL][DOMAIN_NAME] [URL][DOMAIN_NAME] [URL][DOMAIN_NAME] [URL][DOMAIN_NAME] [UR…" at bounding box center [363, 214] width 359 height 43
click at [290, 210] on textarea "[URL][DOMAIN_NAME] [URL][DOMAIN_NAME] [URL][DOMAIN_NAME] [URL][DOMAIN_NAME] [UR…" at bounding box center [363, 214] width 359 height 43
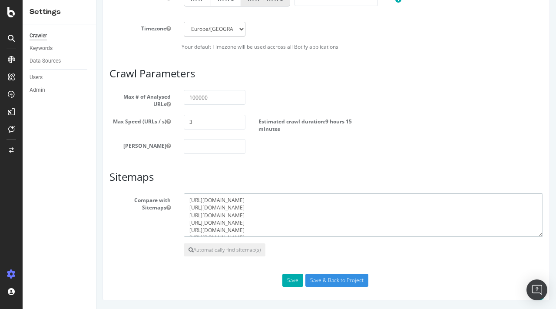
scroll to position [416, 0]
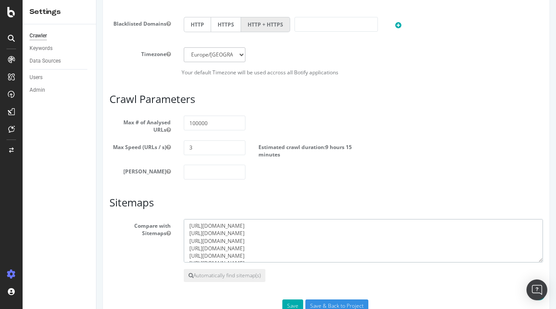
click at [286, 226] on textarea "[URL][DOMAIN_NAME] [URL][DOMAIN_NAME] [URL][DOMAIN_NAME] [URL][DOMAIN_NAME] [UR…" at bounding box center [363, 240] width 359 height 43
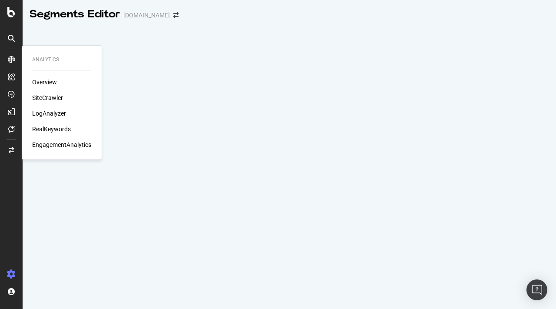
click at [39, 93] on div "Overview SiteCrawler LogAnalyzer RealKeywords EngagementAnalytics" at bounding box center [61, 113] width 59 height 71
click at [44, 96] on div "SiteCrawler" at bounding box center [47, 97] width 31 height 9
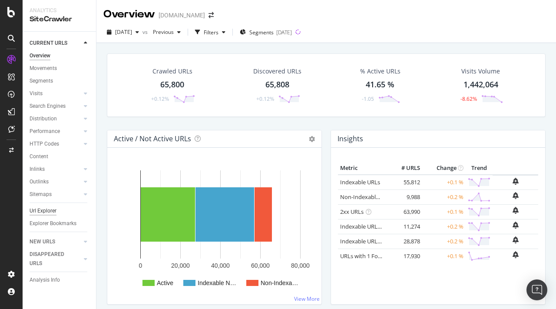
click at [40, 210] on div "Url Explorer" at bounding box center [43, 210] width 27 height 9
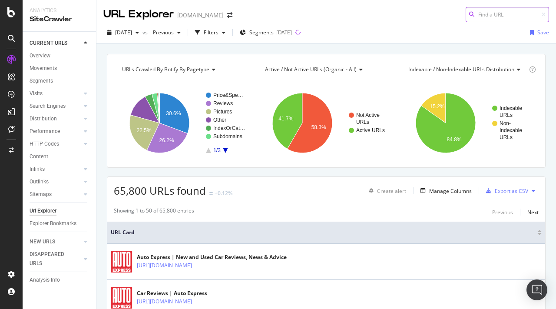
type input "v"
paste input "[URL][DOMAIN_NAME]"
type input "[URL][DOMAIN_NAME]"
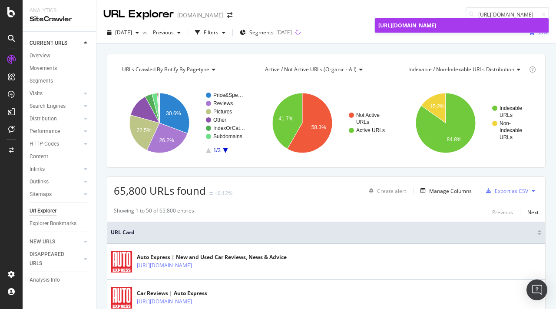
click at [436, 22] on span "[URL][DOMAIN_NAME]" at bounding box center [407, 25] width 58 height 7
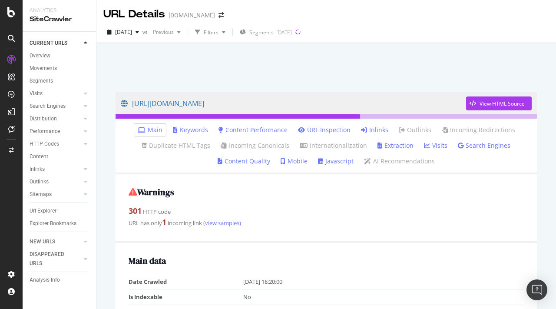
click at [382, 129] on link "Inlinks" at bounding box center [374, 129] width 27 height 9
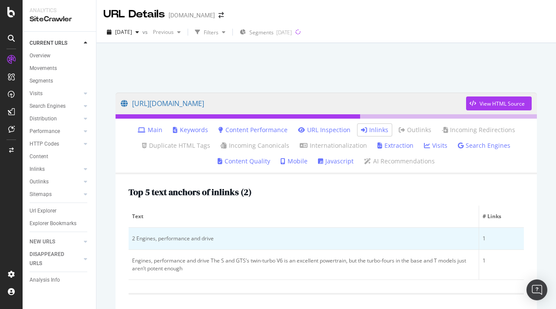
scroll to position [85, 0]
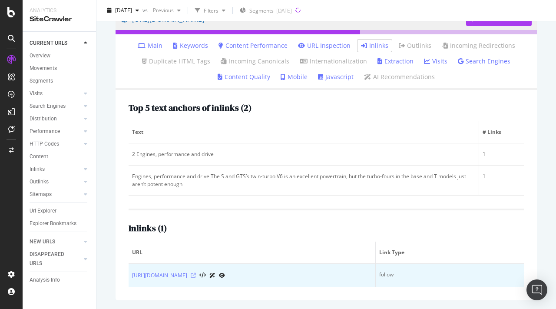
click at [196, 276] on icon at bounding box center [193, 275] width 5 height 5
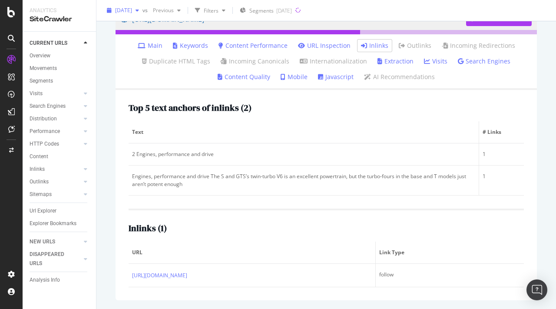
click at [132, 8] on span "[DATE]" at bounding box center [123, 10] width 17 height 7
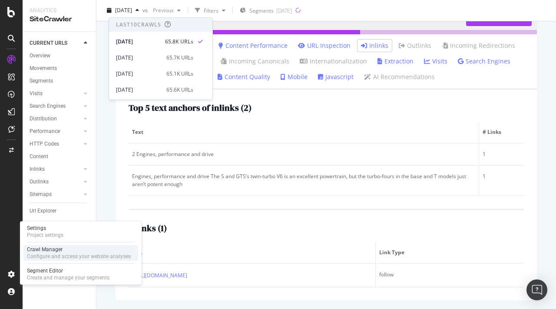
click at [60, 254] on div "Configure and access your website analyses" at bounding box center [79, 256] width 104 height 7
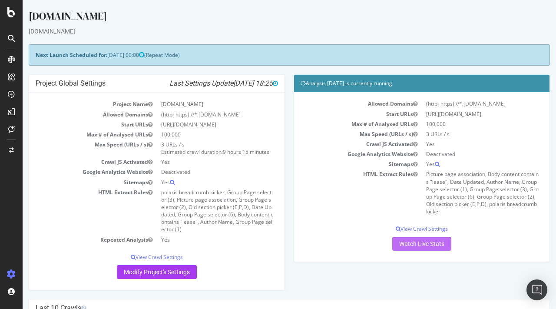
click at [418, 243] on link "Watch Live Stats" at bounding box center [421, 244] width 59 height 14
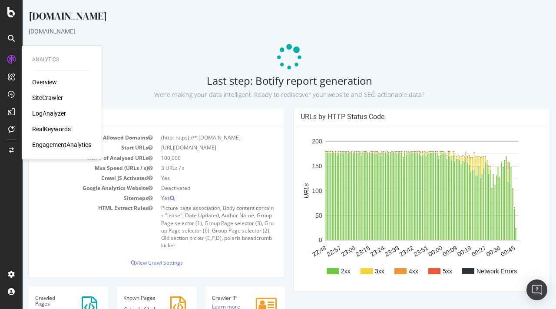
click at [50, 99] on div "SiteCrawler" at bounding box center [47, 97] width 31 height 9
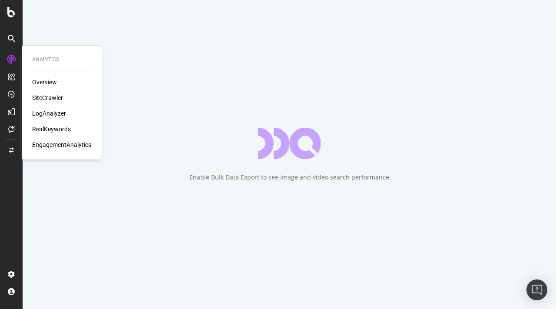
click at [53, 114] on div "LogAnalyzer" at bounding box center [49, 113] width 34 height 9
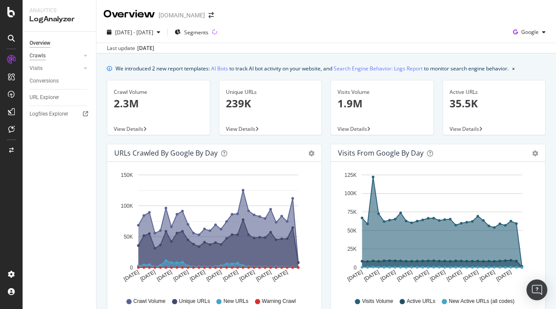
click at [38, 53] on div "Crawls" at bounding box center [38, 55] width 16 height 9
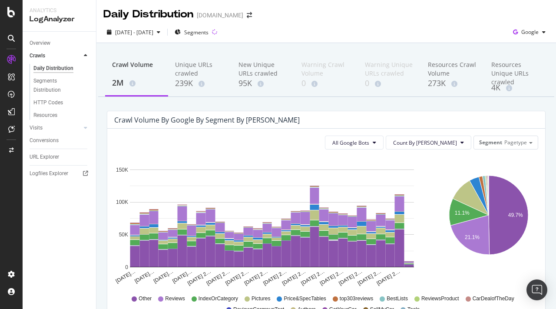
click at [52, 70] on div "Daily Distribution" at bounding box center [53, 68] width 40 height 9
click at [438, 74] on div "Resources Crawl Volume" at bounding box center [452, 68] width 49 height 17
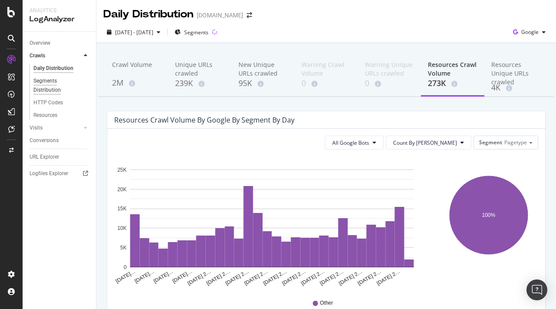
click at [50, 80] on div "Segments Distribution" at bounding box center [57, 85] width 48 height 18
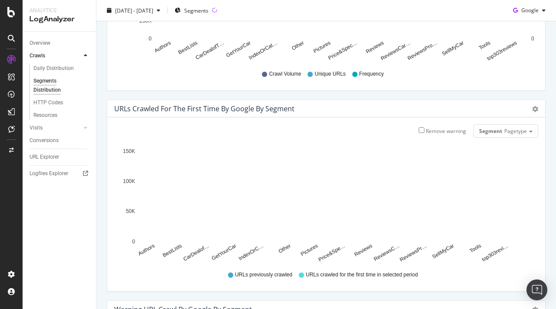
scroll to position [377, 0]
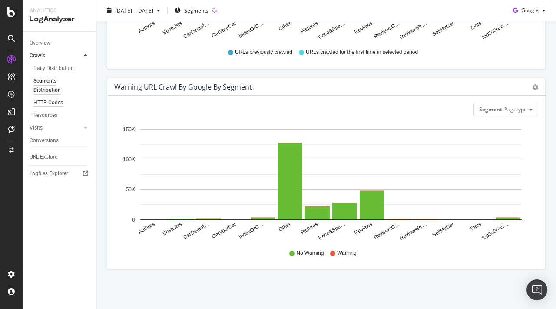
click at [55, 100] on div "HTTP Codes" at bounding box center [48, 102] width 30 height 9
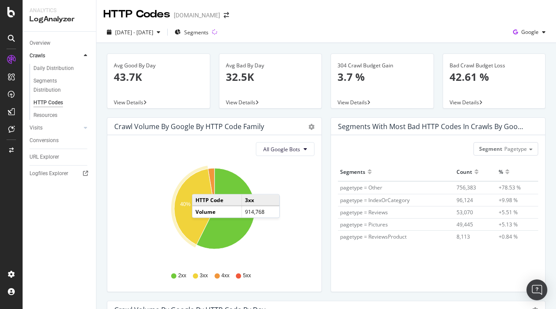
click at [201, 185] on icon "A chart." at bounding box center [194, 207] width 40 height 76
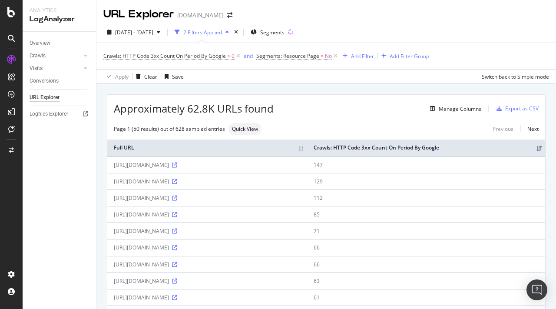
click at [516, 109] on div "Export as CSV" at bounding box center [521, 108] width 33 height 7
click at [466, 110] on div "Manage Columns" at bounding box center [459, 108] width 43 height 7
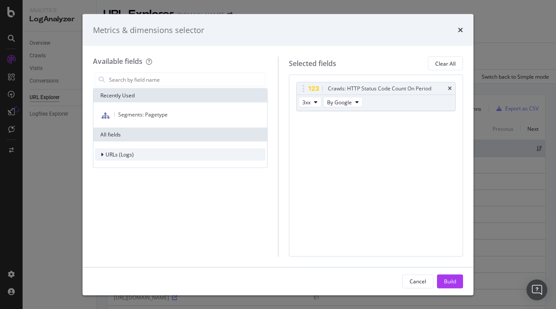
click at [129, 157] on span "URLs (Logs)" at bounding box center [119, 154] width 28 height 7
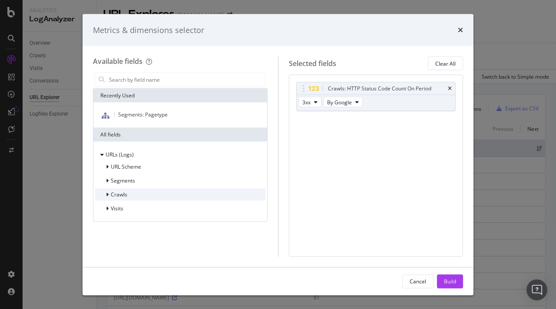
click at [122, 196] on span "Crawls" at bounding box center [119, 194] width 16 height 7
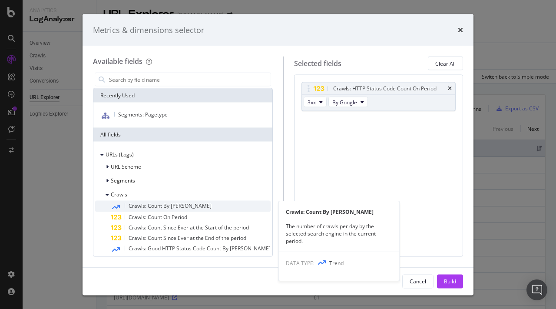
click at [175, 206] on span "Crawls: Count By Day" at bounding box center [170, 205] width 83 height 7
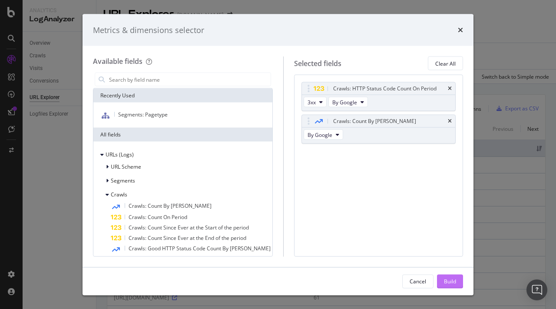
click at [451, 281] on div "Build" at bounding box center [450, 280] width 12 height 7
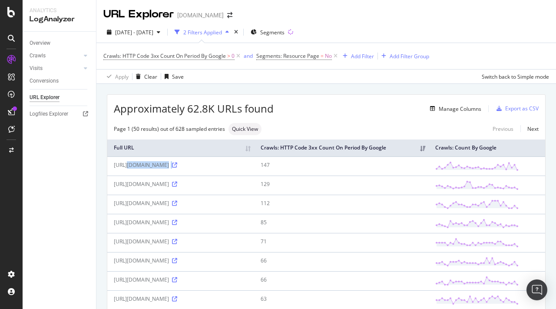
drag, startPoint x: 304, startPoint y: 185, endPoint x: 158, endPoint y: 176, distance: 146.6
click at [158, 175] on td "https://www.autoexpress.co.uk/carreviews/roadtests/63572/nissan_note.html" at bounding box center [180, 165] width 147 height 19
copy div "https://www.autoexpress.co.uk/carreviews/roadtests/63572/nissan_note.html"
click at [247, 168] on div "https://www.autoexpress.co.uk/carreviews/roadtests/63572/nissan_note.html" at bounding box center [181, 164] width 134 height 7
click at [247, 188] on div "https://www.autoexpress.co.uk/electric-cars/86169/best-electric-cars-buy" at bounding box center [181, 183] width 134 height 7
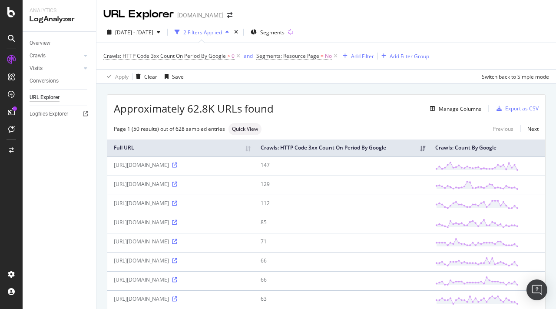
click at [247, 188] on div "https://www.autoexpress.co.uk/electric-cars/86169/best-electric-cars-buy" at bounding box center [181, 183] width 134 height 7
copy div "https://www.autoexpress.co.uk/electric-cars/86169/best-electric-cars-buy"
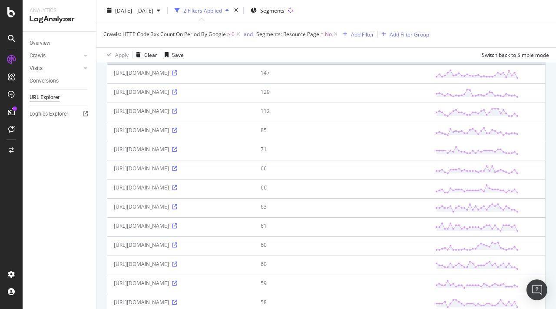
drag, startPoint x: 356, startPoint y: 129, endPoint x: 109, endPoint y: 120, distance: 246.3
click at [109, 120] on td "https://www.autoexpress.co.uk/kia/sportage/107881/owners-name-britain-s-best-se…" at bounding box center [180, 111] width 147 height 19
click at [139, 115] on div "https://www.autoexpress.co.uk/kia/sportage/107881/owners-name-britain-s-best-se…" at bounding box center [181, 110] width 134 height 7
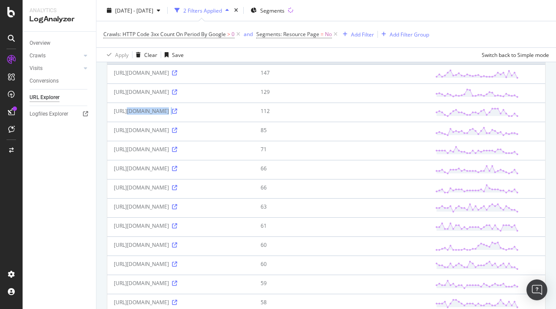
copy div "https://www.autoexpress.co.uk/kia/sportage/107881/owners-name-britain-s-best-se…"
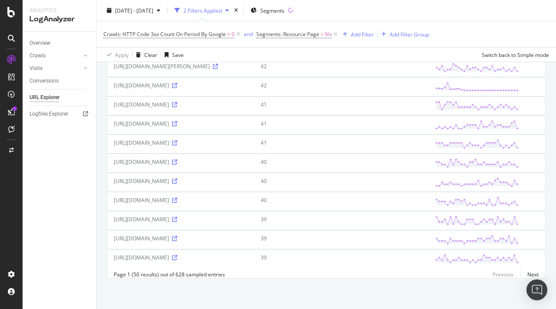
scroll to position [913, 0]
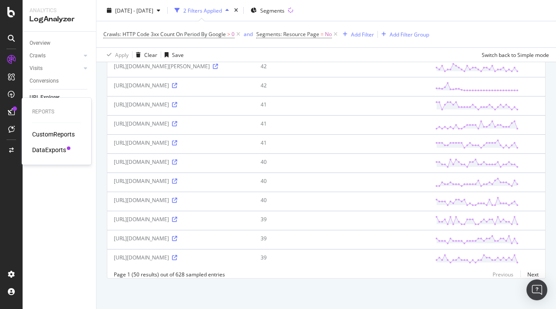
click at [53, 147] on div "DataExports" at bounding box center [49, 149] width 34 height 9
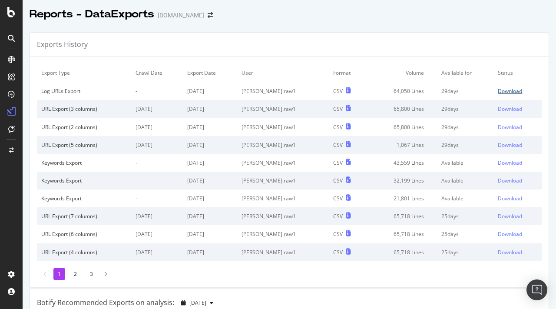
click at [513, 90] on div "Download" at bounding box center [510, 90] width 24 height 7
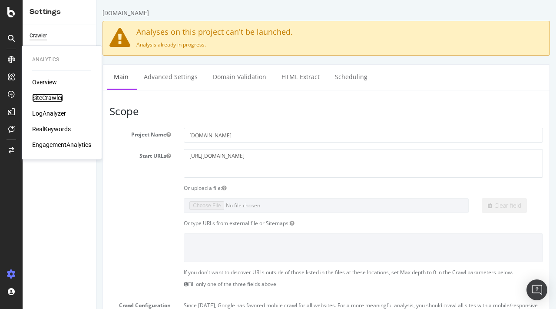
click at [50, 97] on div "SiteCrawler" at bounding box center [47, 97] width 31 height 9
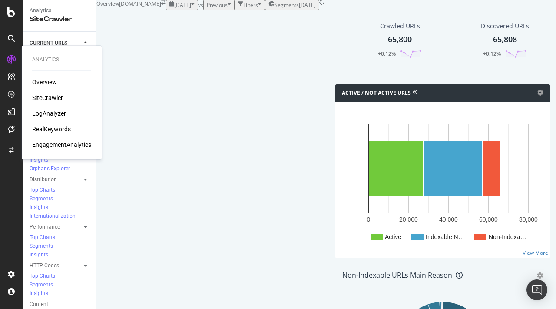
click at [57, 132] on div "RealKeywords" at bounding box center [51, 129] width 39 height 9
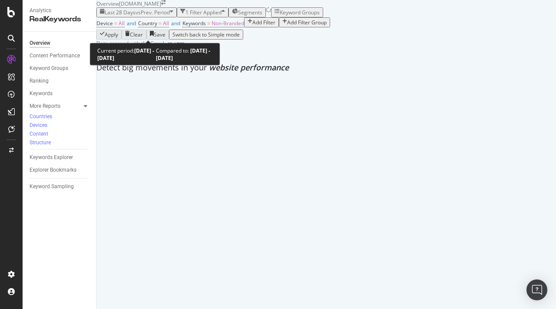
click at [155, 16] on span "vs Prev. Period" at bounding box center [152, 12] width 34 height 7
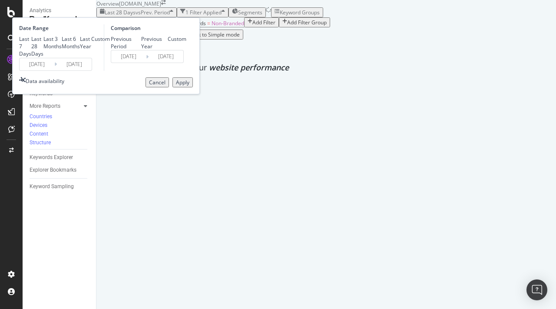
click at [91, 50] on div "Last Year" at bounding box center [85, 42] width 11 height 15
type input "[DATE]"
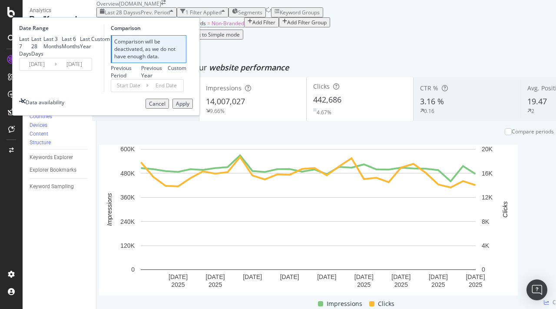
click at [339, 30] on div "Device = All and Country = All and Keywords = Non-Branded Add Filter Add Filter…" at bounding box center [359, 23] width 526 height 12
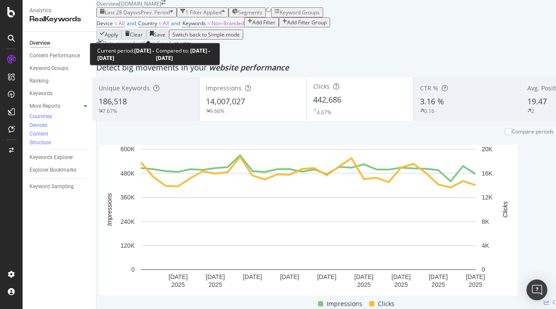
click at [135, 16] on span "Last 28 Days" at bounding box center [120, 12] width 31 height 7
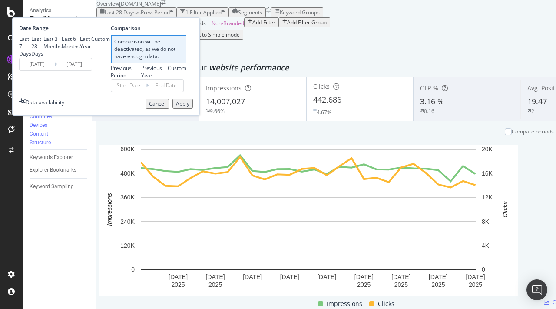
click at [189, 107] on div "Apply" at bounding box center [182, 103] width 13 height 7
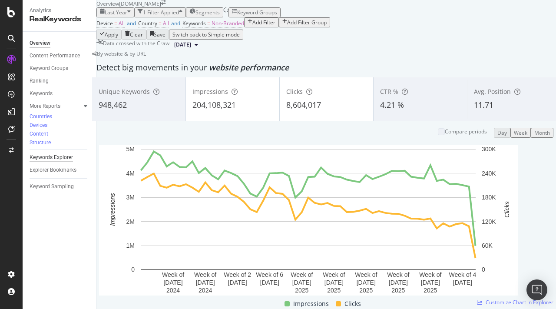
click at [56, 153] on div "Keywords Explorer" at bounding box center [51, 157] width 43 height 9
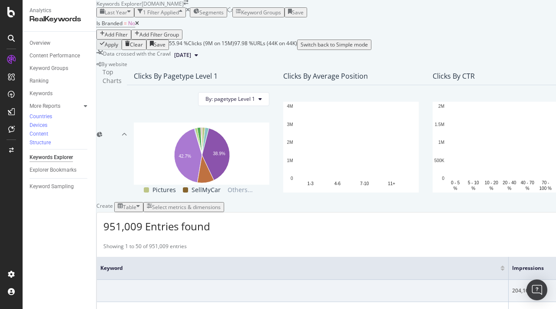
scroll to position [222, 0]
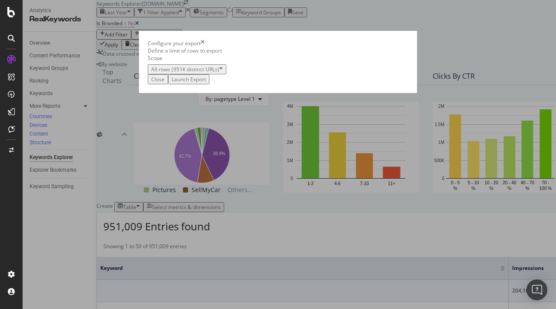
click at [165, 83] on div "Close" at bounding box center [157, 79] width 13 height 7
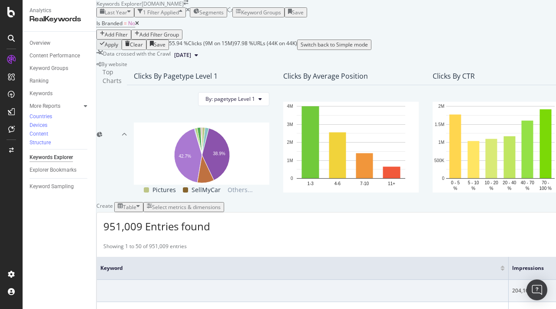
scroll to position [185, 0]
click at [221, 203] on div "Select metrics & dimensions" at bounding box center [186, 206] width 69 height 7
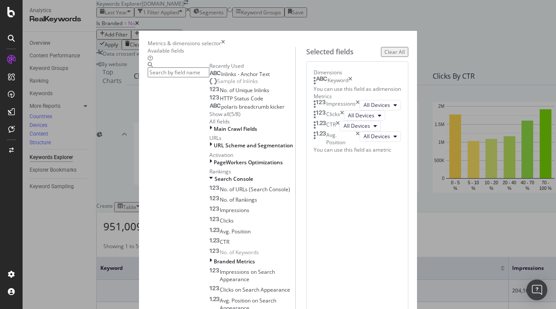
click at [187, 77] on input "modal" at bounding box center [179, 72] width 62 height 10
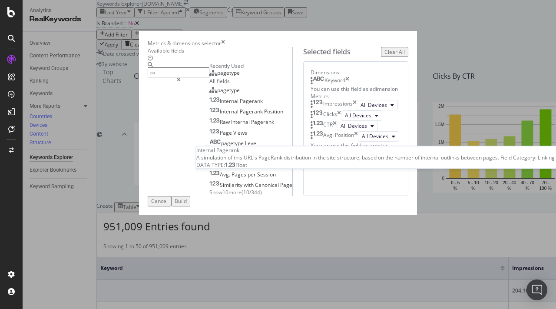
type input "p"
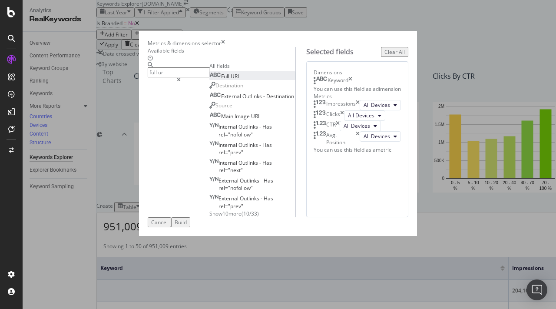
click at [209, 80] on div "Full URL" at bounding box center [224, 76] width 31 height 7
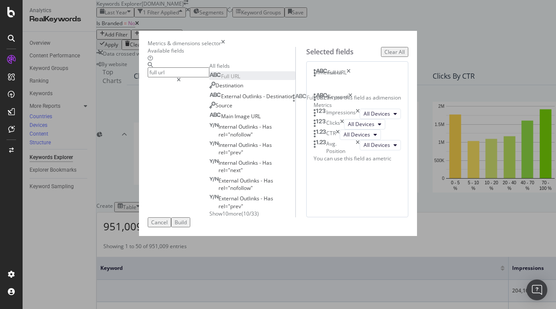
drag, startPoint x: 419, startPoint y: 115, endPoint x: 415, endPoint y: 99, distance: 16.1
click at [415, 99] on body "Analytics RealKeywords Overview Content Performance Keyword Groups Ranking Keyw…" at bounding box center [278, 154] width 556 height 309
click at [352, 94] on icon "times" at bounding box center [350, 89] width 4 height 9
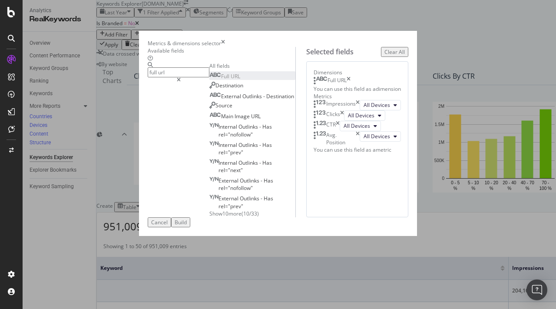
click at [191, 77] on input "full url" at bounding box center [179, 72] width 62 height 10
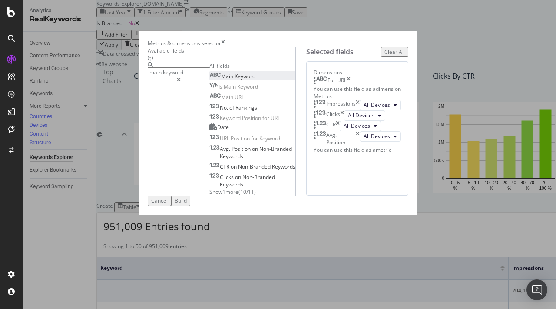
click at [209, 80] on div "Main Keyword" at bounding box center [232, 76] width 46 height 7
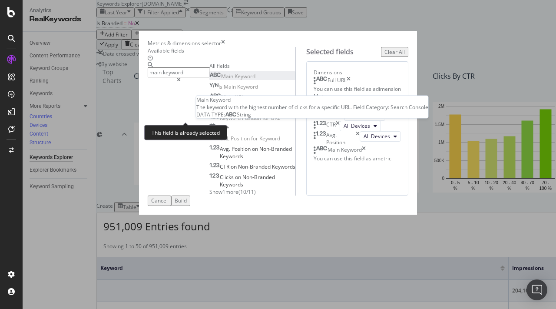
scroll to position [26, 0]
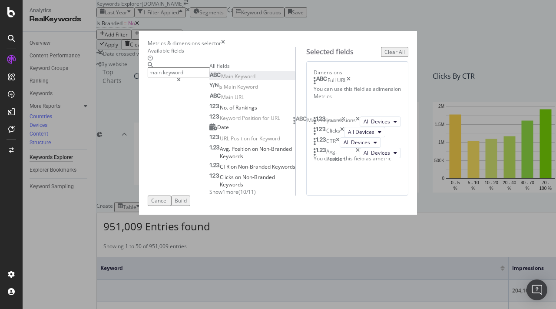
drag, startPoint x: 301, startPoint y: 248, endPoint x: 298, endPoint y: 122, distance: 126.8
click at [298, 122] on body "Analytics RealKeywords Overview Content Performance Keyword Groups Ranking Keyw…" at bounding box center [278, 154] width 556 height 309
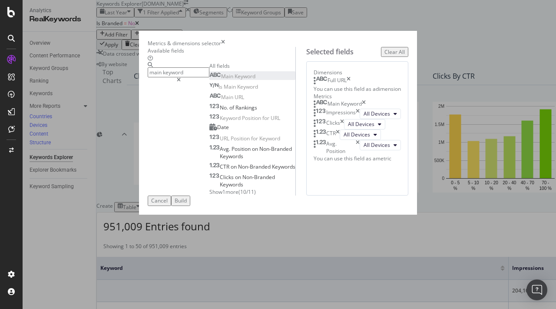
scroll to position [0, 0]
click at [185, 77] on input "main keyword" at bounding box center [179, 72] width 62 height 10
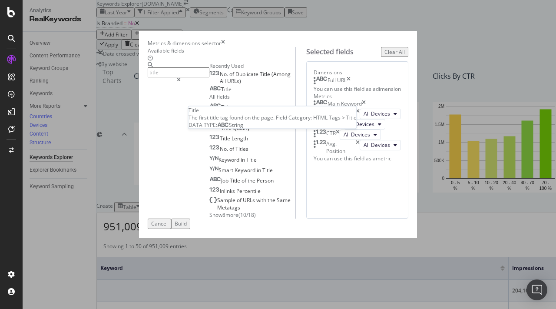
click at [209, 93] on div "Title" at bounding box center [220, 89] width 22 height 7
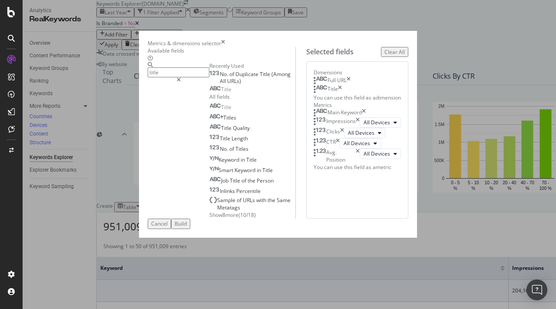
click at [160, 77] on input "title" at bounding box center [179, 72] width 62 height 10
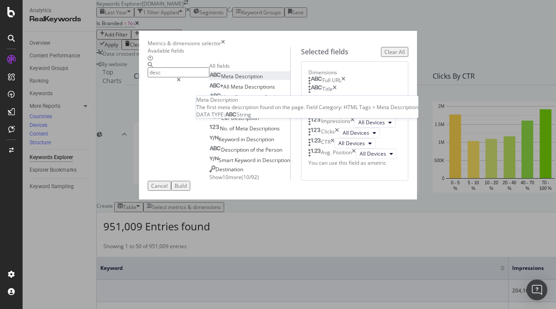
click at [209, 80] on div "Meta Description" at bounding box center [235, 76] width 53 height 7
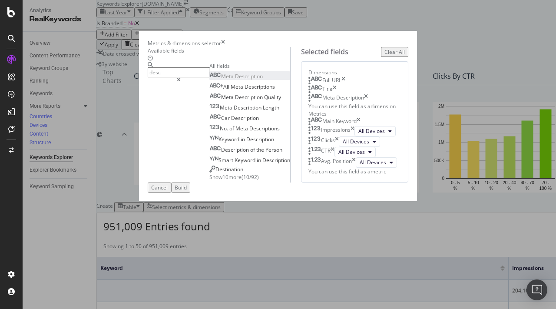
click at [172, 77] on input "desc" at bounding box center [179, 72] width 62 height 10
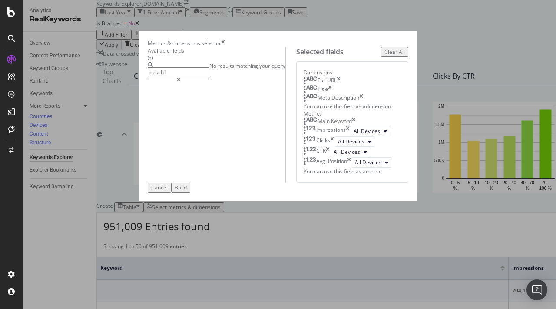
click at [172, 77] on input "desch1" at bounding box center [179, 72] width 62 height 10
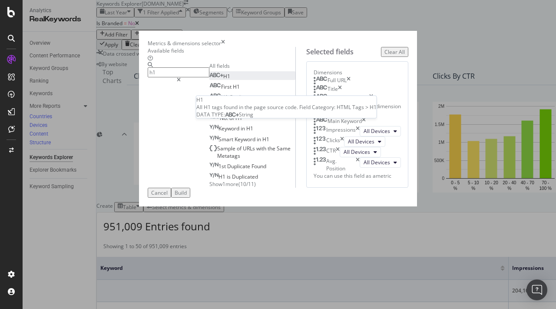
type input "h1"
click at [209, 80] on div "H1" at bounding box center [219, 76] width 21 height 7
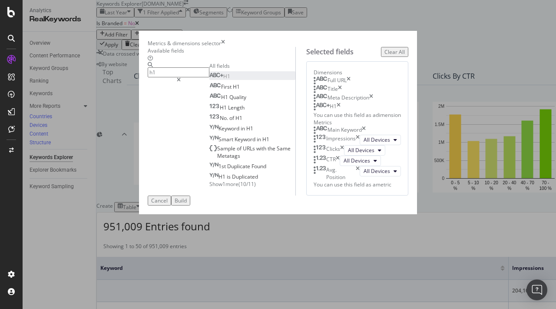
scroll to position [105, 0]
click at [187, 204] on div "Build" at bounding box center [181, 200] width 12 height 7
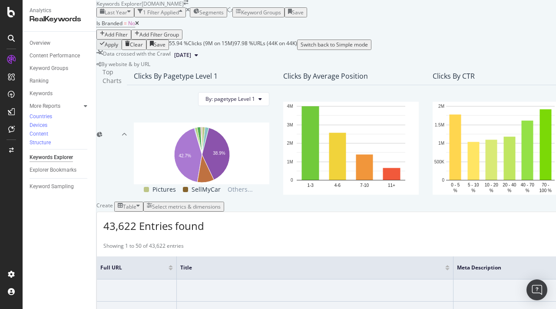
scroll to position [0, 702]
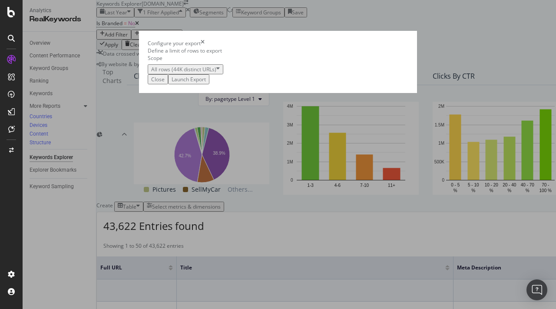
click at [206, 83] on div "Launch Export" at bounding box center [188, 79] width 34 height 7
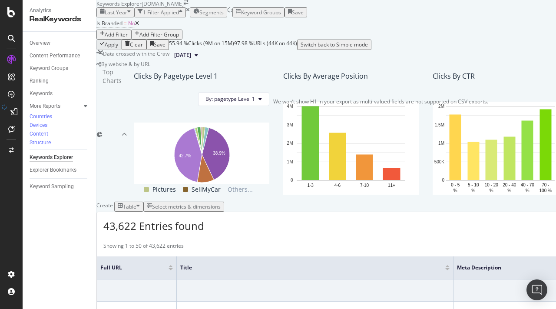
scroll to position [225, 0]
click at [221, 203] on div "Select metrics & dimensions" at bounding box center [186, 206] width 69 height 7
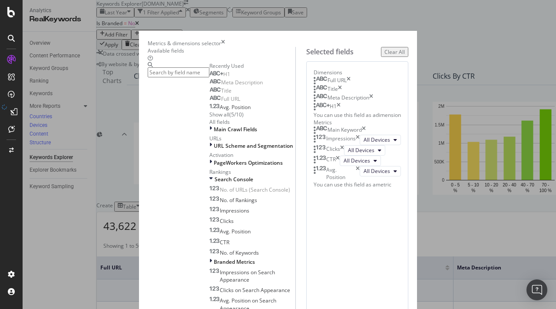
click at [181, 77] on input "modal" at bounding box center [179, 72] width 62 height 10
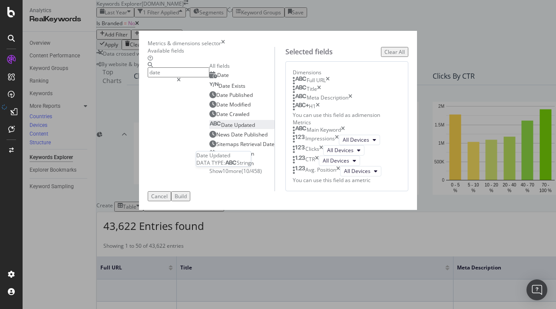
type input "date"
click at [209, 129] on div "Date Updated" at bounding box center [232, 124] width 46 height 7
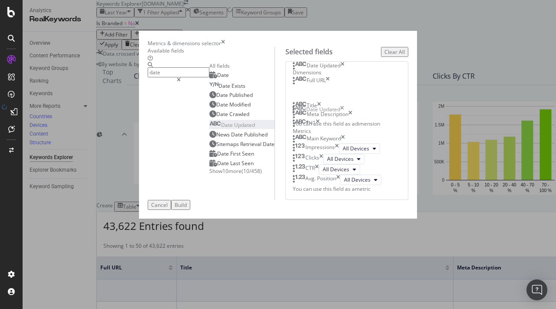
drag, startPoint x: 302, startPoint y: 168, endPoint x: 298, endPoint y: 115, distance: 53.5
click at [298, 115] on body "Analytics RealKeywords Overview Content Performance Keyword Groups Ranking Keyw…" at bounding box center [278, 154] width 556 height 309
drag, startPoint x: 303, startPoint y: 115, endPoint x: 303, endPoint y: 174, distance: 58.6
click at [187, 208] on div "Build" at bounding box center [181, 204] width 12 height 7
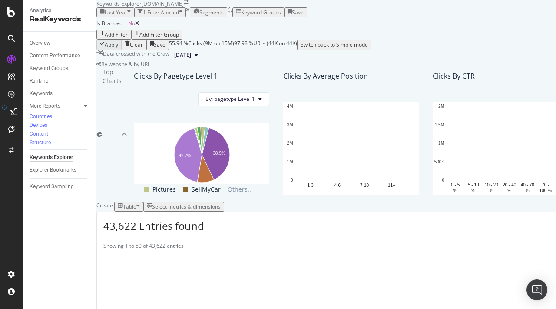
scroll to position [184, 0]
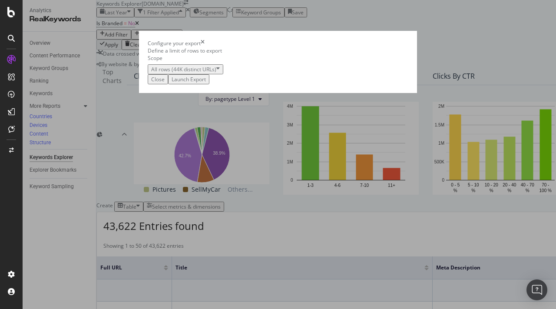
click at [206, 83] on div "Launch Export" at bounding box center [188, 79] width 34 height 7
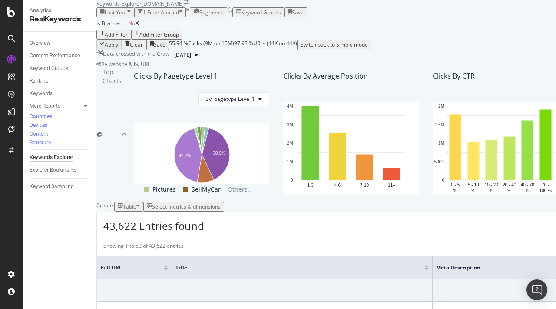
scroll to position [159, 0]
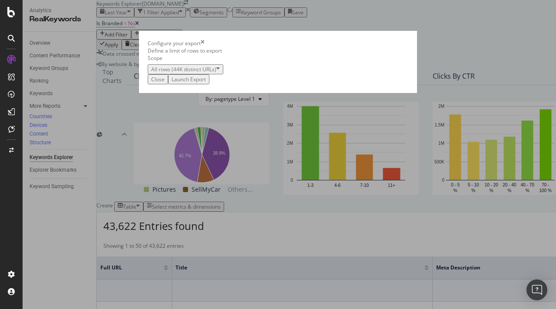
click at [206, 83] on div "Launch Export" at bounding box center [188, 79] width 34 height 7
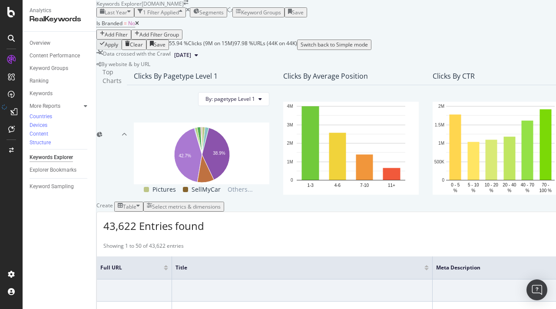
scroll to position [224, 0]
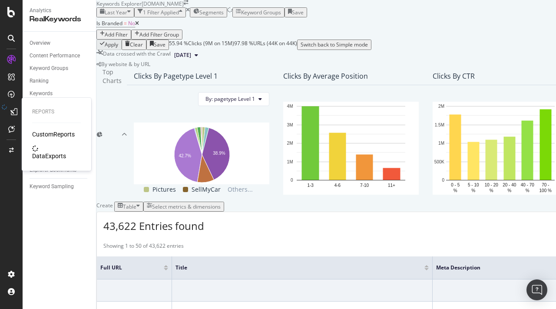
click at [57, 152] on div "DataExports" at bounding box center [49, 156] width 34 height 9
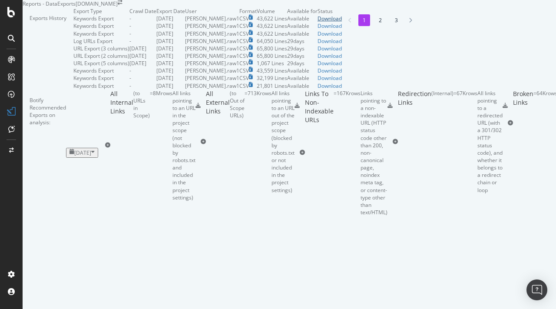
click at [342, 22] on div "Download" at bounding box center [329, 18] width 24 height 7
